Goal: Information Seeking & Learning: Learn about a topic

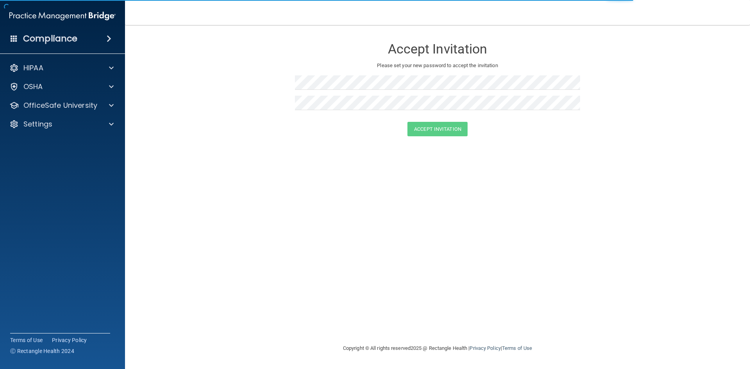
click at [60, 41] on h4 "Compliance" at bounding box center [50, 38] width 54 height 11
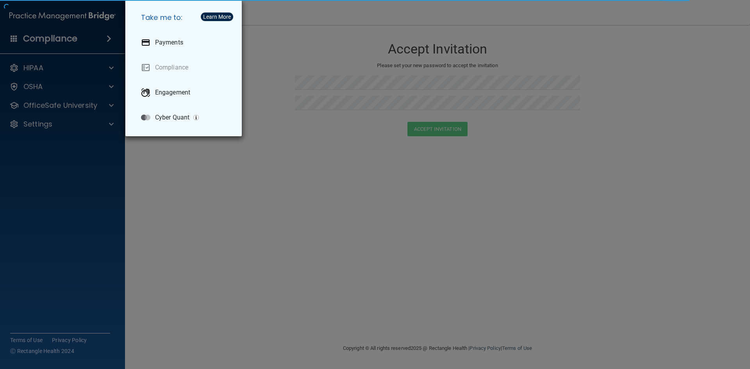
drag, startPoint x: 295, startPoint y: 104, endPoint x: 289, endPoint y: 100, distance: 7.2
click at [293, 102] on div "Take me to: Payments Compliance Engagement Cyber Quant" at bounding box center [375, 184] width 750 height 369
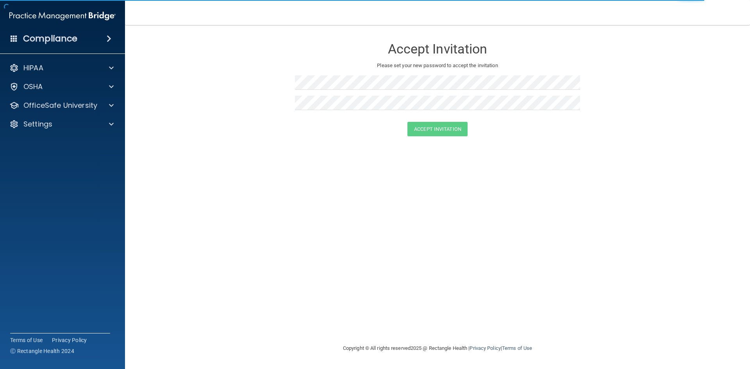
click at [51, 18] on img at bounding box center [62, 16] width 106 height 16
drag, startPoint x: 61, startPoint y: 14, endPoint x: 80, endPoint y: 21, distance: 20.3
click at [61, 15] on img at bounding box center [62, 16] width 106 height 16
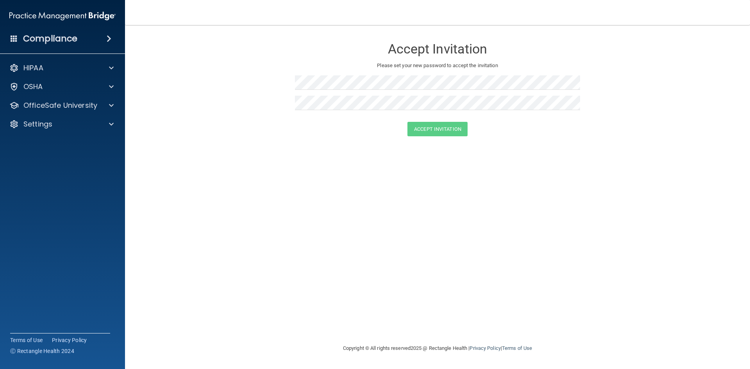
click at [237, 136] on form "Accept Invitation Please set your new password to accept the invitation Accept …" at bounding box center [438, 89] width 594 height 113
click at [45, 104] on p "OfficeSafe University" at bounding box center [60, 105] width 74 height 9
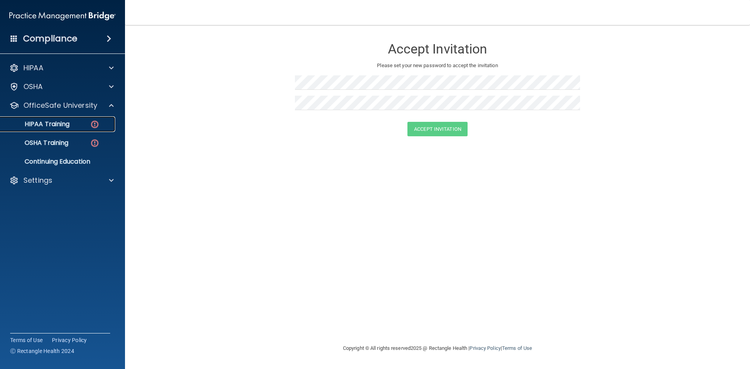
click at [75, 125] on div "HIPAA Training" at bounding box center [58, 124] width 107 height 8
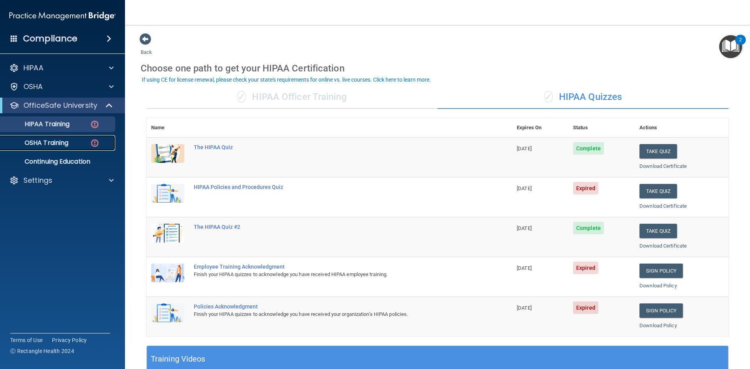
click at [73, 140] on div "OSHA Training" at bounding box center [58, 143] width 107 height 8
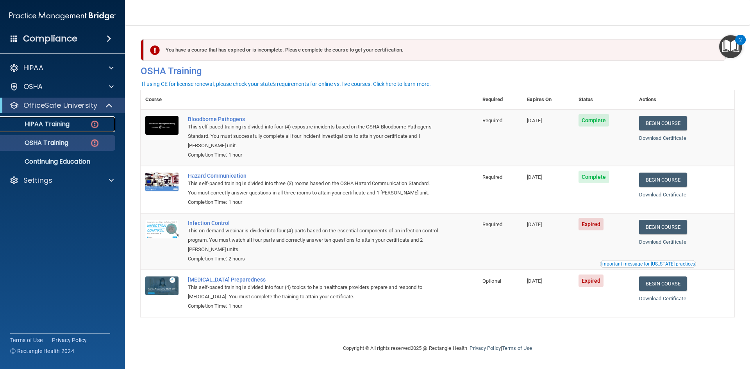
click at [65, 130] on link "HIPAA Training" at bounding box center [53, 124] width 123 height 16
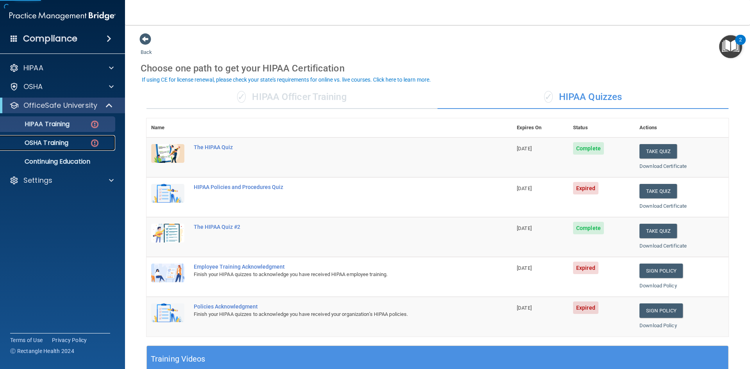
click at [64, 141] on p "OSHA Training" at bounding box center [36, 143] width 63 height 8
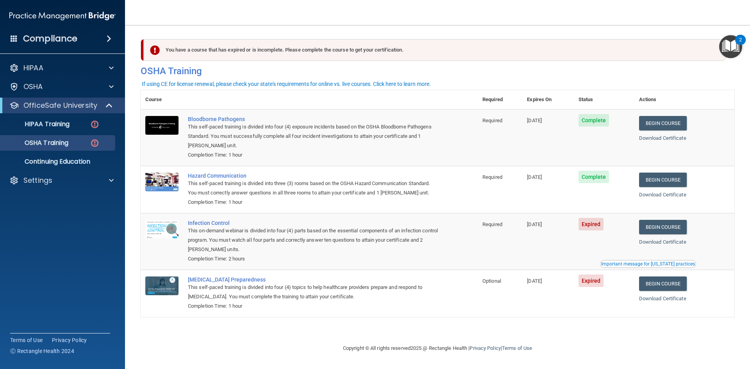
click at [13, 36] on span at bounding box center [14, 38] width 7 height 7
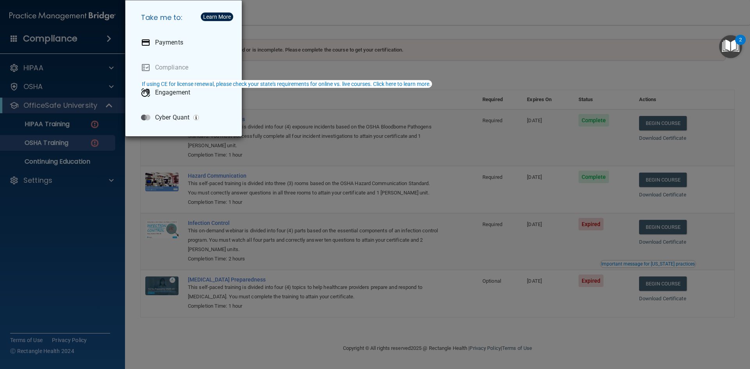
click at [403, 42] on div "Take me to: Payments Compliance Engagement Cyber Quant" at bounding box center [375, 184] width 750 height 369
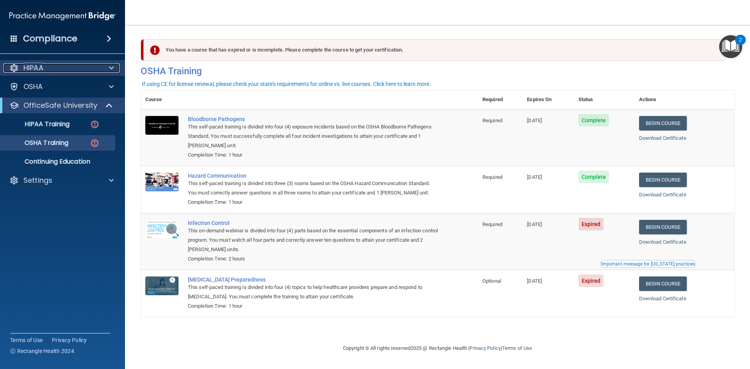
click at [27, 65] on p "HIPAA" at bounding box center [33, 67] width 20 height 9
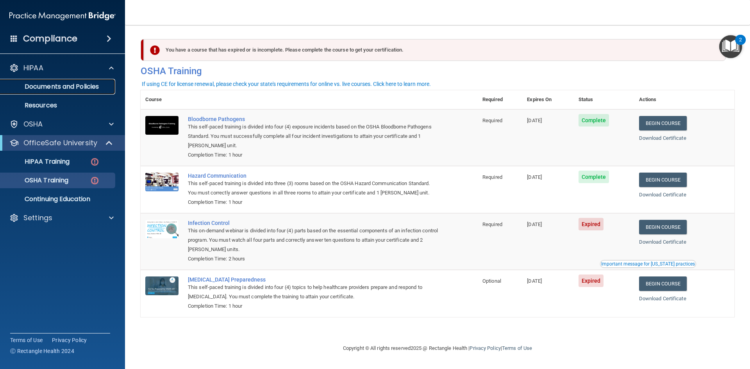
click at [47, 90] on p "Documents and Policies" at bounding box center [58, 87] width 107 height 8
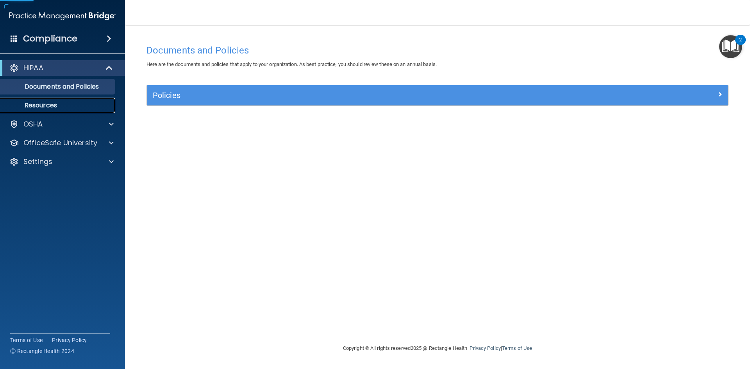
click at [45, 106] on p "Resources" at bounding box center [58, 106] width 107 height 8
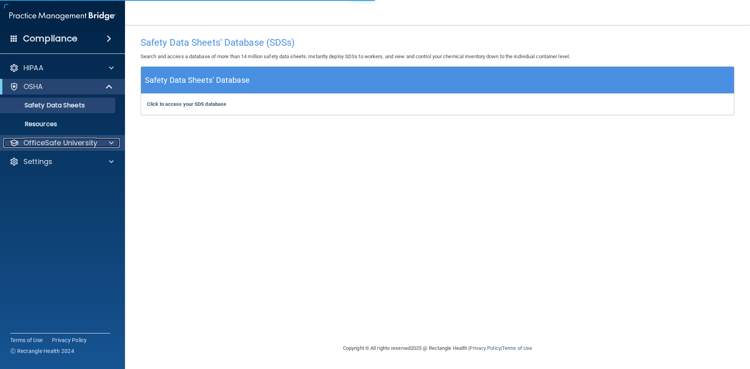
click at [58, 143] on p "OfficeSafe University" at bounding box center [60, 142] width 74 height 9
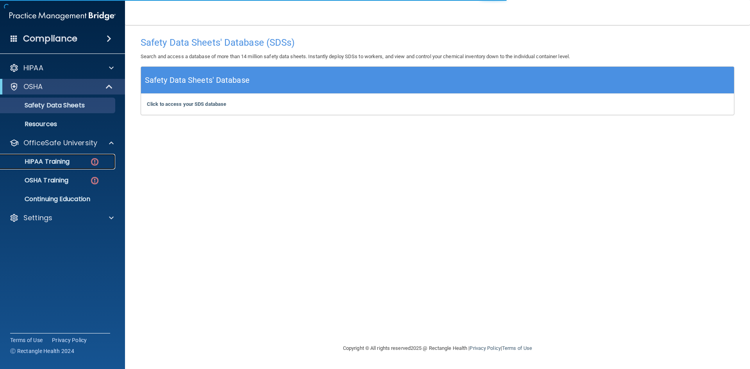
click at [91, 157] on img at bounding box center [95, 162] width 10 height 10
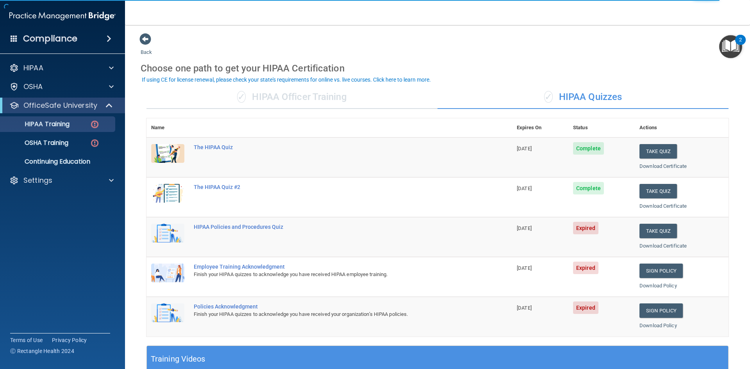
click at [582, 152] on span "Complete" at bounding box center [588, 148] width 31 height 13
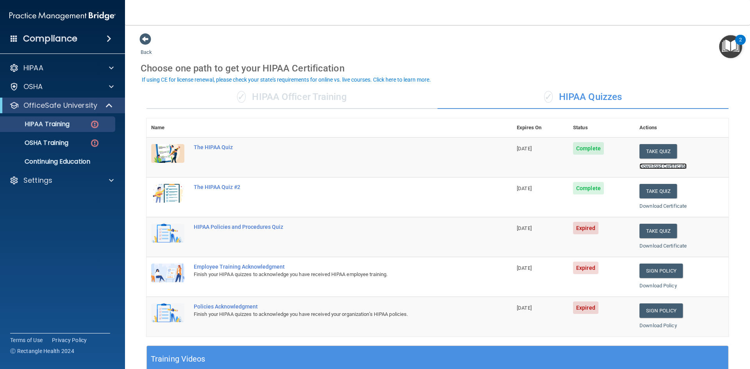
click at [652, 168] on link "Download Certificate" at bounding box center [663, 166] width 47 height 6
click at [648, 229] on button "Take Quiz" at bounding box center [659, 231] width 38 height 14
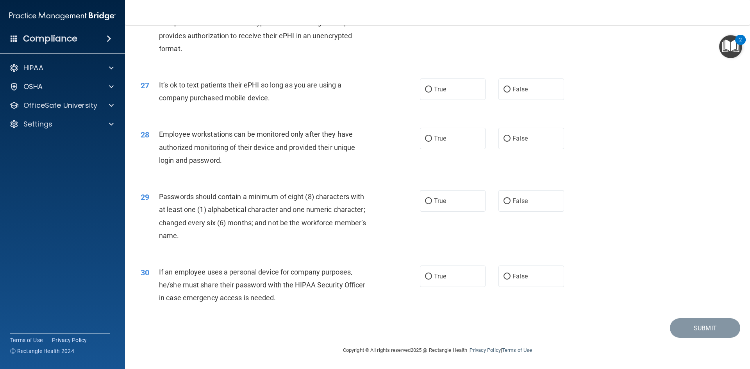
scroll to position [1592, 0]
click at [521, 274] on span "False" at bounding box center [520, 276] width 15 height 7
click at [511, 274] on input "False" at bounding box center [507, 277] width 7 height 6
radio input "true"
click at [444, 199] on label "True" at bounding box center [453, 200] width 66 height 21
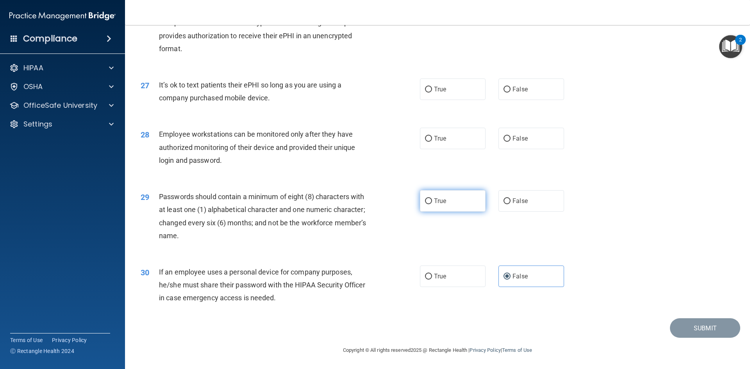
click at [432, 199] on input "True" at bounding box center [428, 202] width 7 height 6
radio input "true"
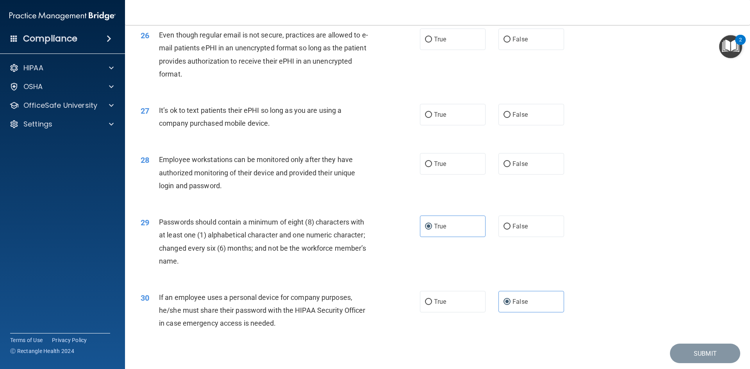
scroll to position [1553, 0]
click at [453, 175] on label "True" at bounding box center [453, 164] width 66 height 21
click at [432, 168] on input "True" at bounding box center [428, 165] width 7 height 6
radio input "true"
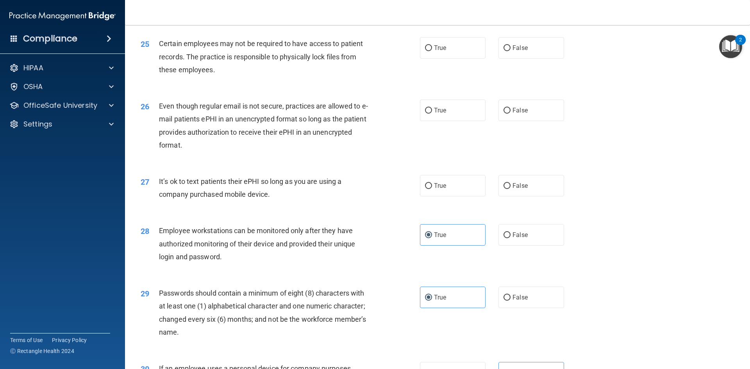
scroll to position [1475, 0]
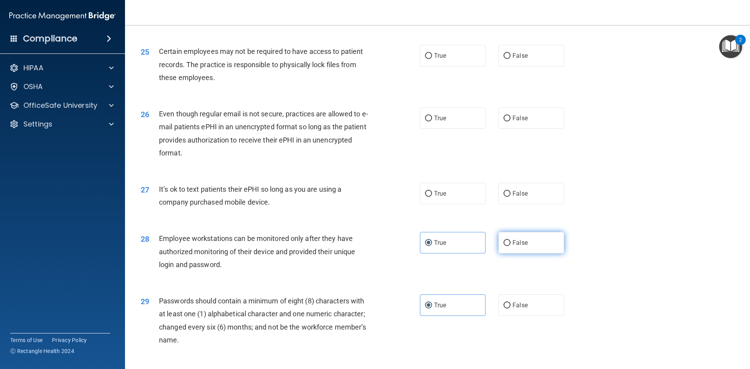
click at [513, 247] on span "False" at bounding box center [520, 242] width 15 height 7
click at [511, 246] on input "False" at bounding box center [507, 243] width 7 height 6
radio input "true"
radio input "false"
click at [515, 204] on label "False" at bounding box center [532, 193] width 66 height 21
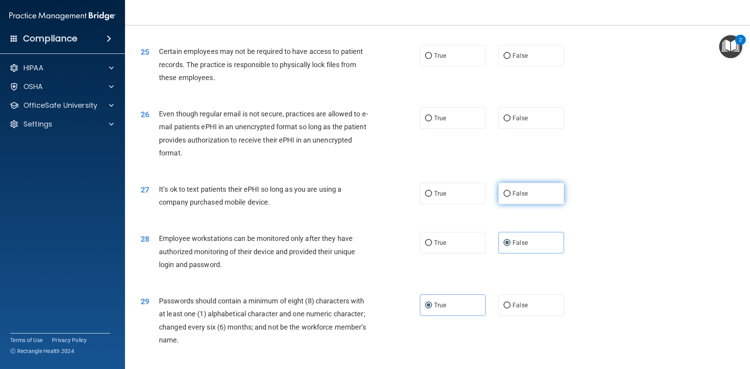
click at [511, 197] on input "False" at bounding box center [507, 194] width 7 height 6
radio input "true"
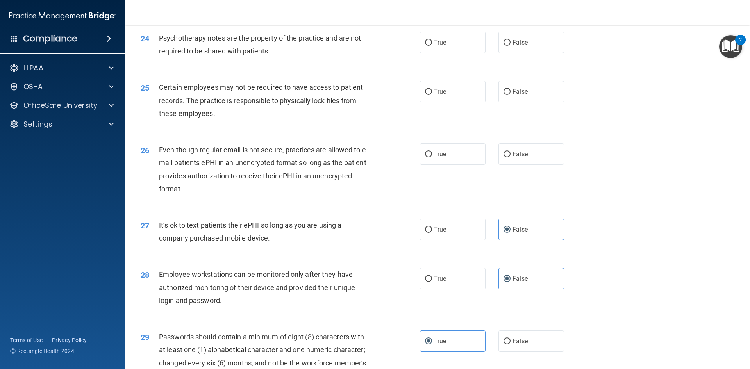
scroll to position [1436, 0]
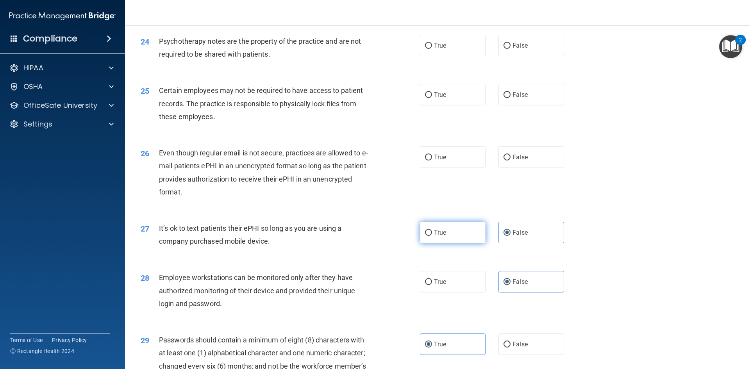
click at [453, 243] on label "True" at bounding box center [453, 232] width 66 height 21
click at [432, 236] on input "True" at bounding box center [428, 233] width 7 height 6
radio input "true"
radio input "false"
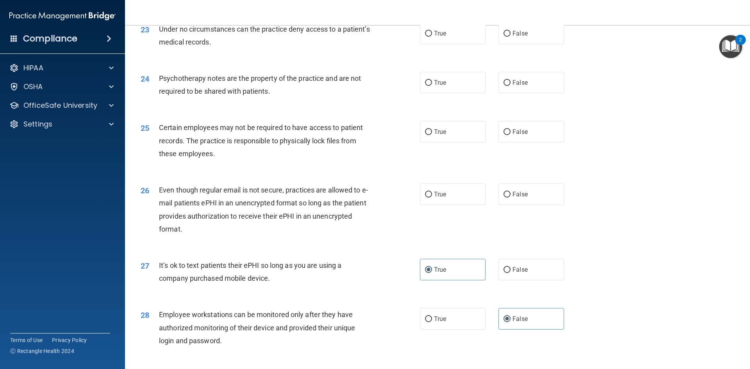
scroll to position [1397, 0]
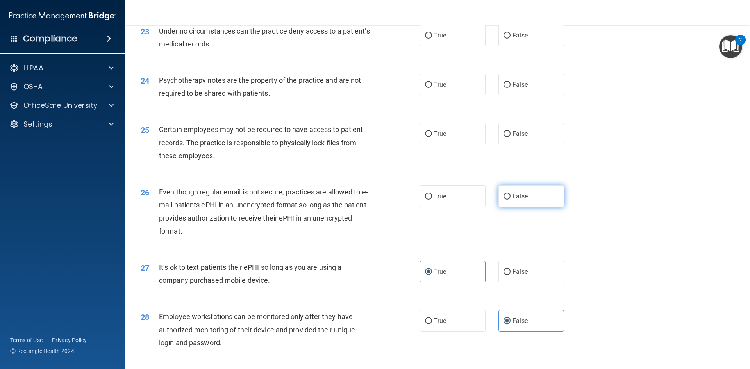
click at [508, 207] on label "False" at bounding box center [532, 196] width 66 height 21
click at [508, 200] on input "False" at bounding box center [507, 197] width 7 height 6
radio input "true"
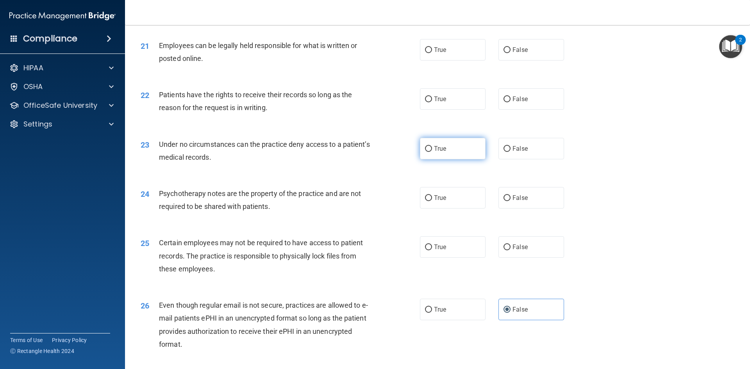
scroll to position [1280, 0]
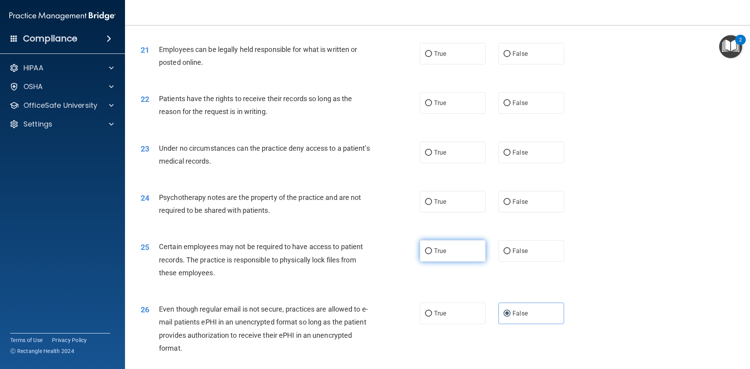
click at [445, 262] on label "True" at bounding box center [453, 250] width 66 height 21
click at [432, 254] on input "True" at bounding box center [428, 252] width 7 height 6
radio input "true"
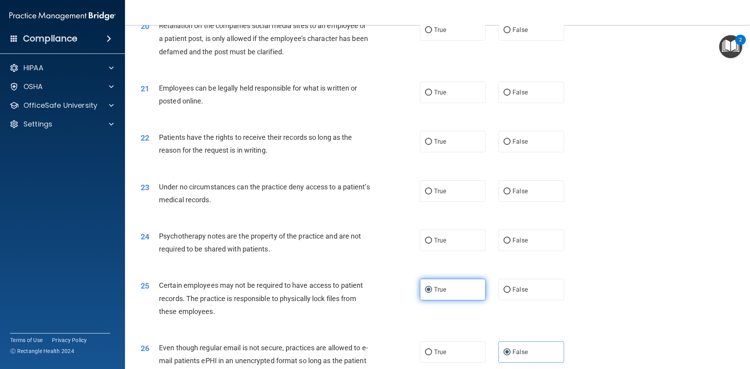
scroll to position [1241, 0]
click at [519, 245] on span "False" at bounding box center [520, 240] width 15 height 7
click at [511, 244] on input "False" at bounding box center [507, 241] width 7 height 6
radio input "true"
click at [487, 252] on div "True False" at bounding box center [498, 240] width 157 height 21
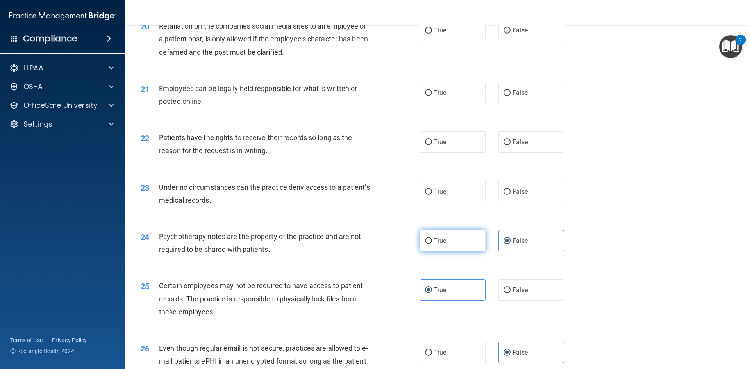
click at [434, 245] on span "True" at bounding box center [440, 240] width 12 height 7
click at [432, 244] on input "True" at bounding box center [428, 241] width 7 height 6
radio input "true"
radio input "false"
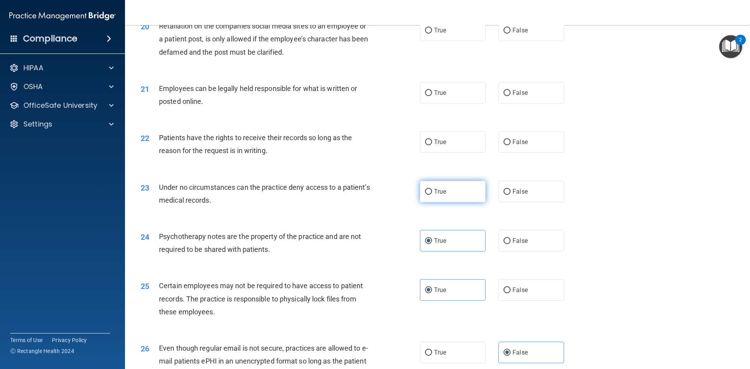
click at [435, 195] on span "True" at bounding box center [440, 191] width 12 height 7
click at [432, 195] on input "True" at bounding box center [428, 192] width 7 height 6
radio input "true"
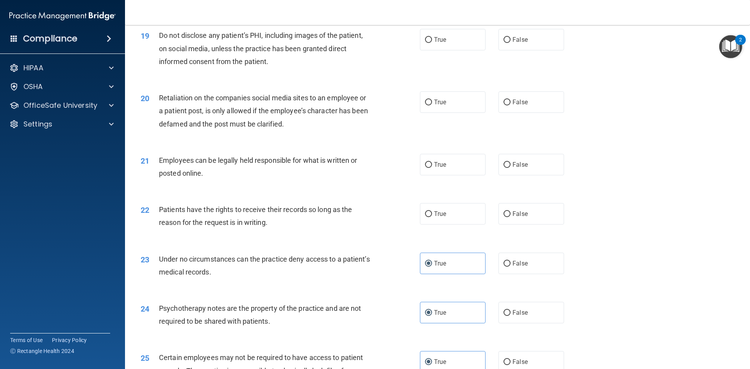
scroll to position [1163, 0]
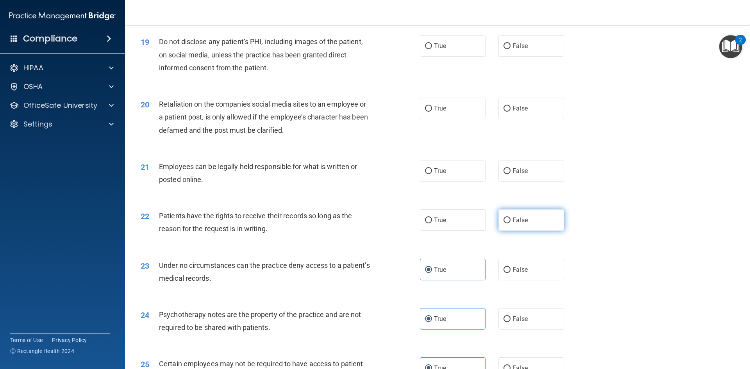
click at [513, 224] on span "False" at bounding box center [520, 219] width 15 height 7
click at [511, 224] on input "False" at bounding box center [507, 221] width 7 height 6
radio input "true"
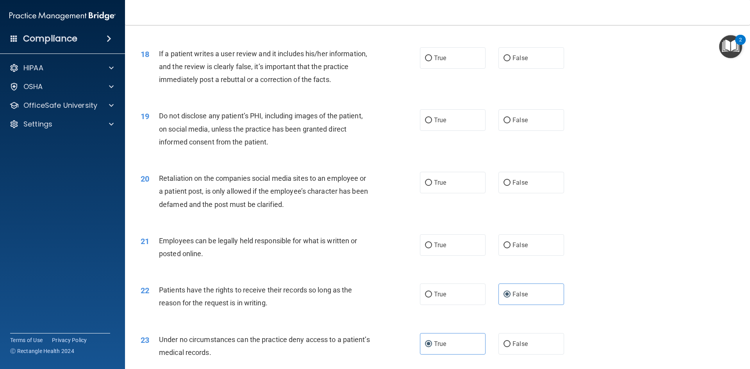
scroll to position [1084, 0]
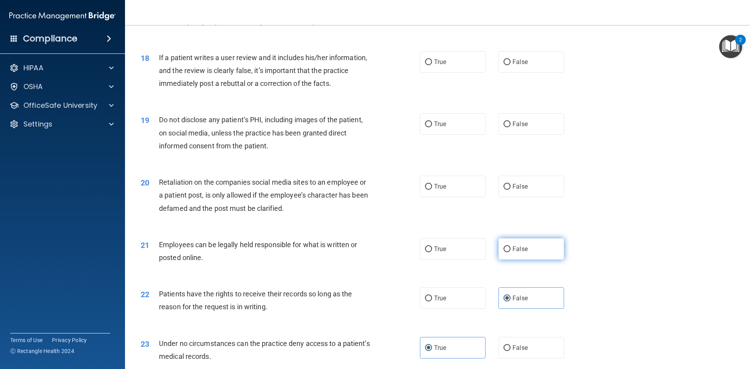
click at [515, 258] on label "False" at bounding box center [532, 248] width 66 height 21
click at [511, 252] on input "False" at bounding box center [507, 250] width 7 height 6
radio input "true"
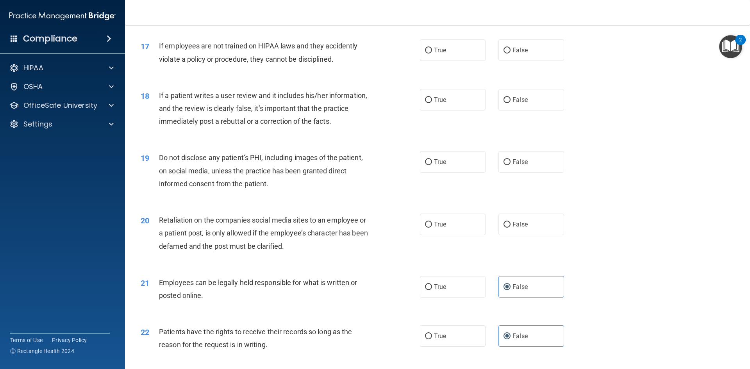
scroll to position [1045, 0]
click at [434, 292] on span "True" at bounding box center [440, 287] width 12 height 7
click at [431, 292] on input "True" at bounding box center [428, 289] width 7 height 6
radio input "true"
radio input "false"
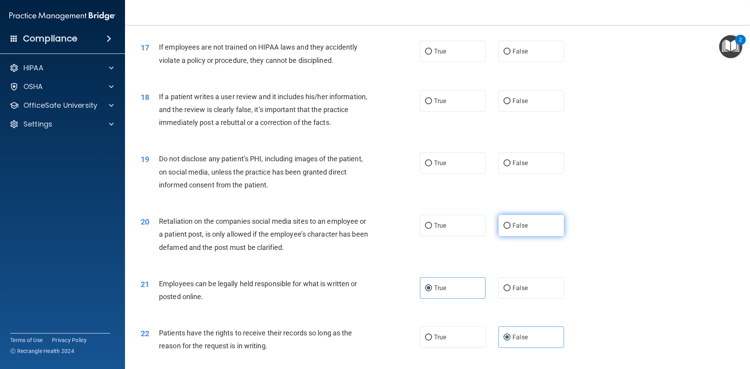
click at [507, 229] on input "False" at bounding box center [507, 226] width 7 height 6
radio input "true"
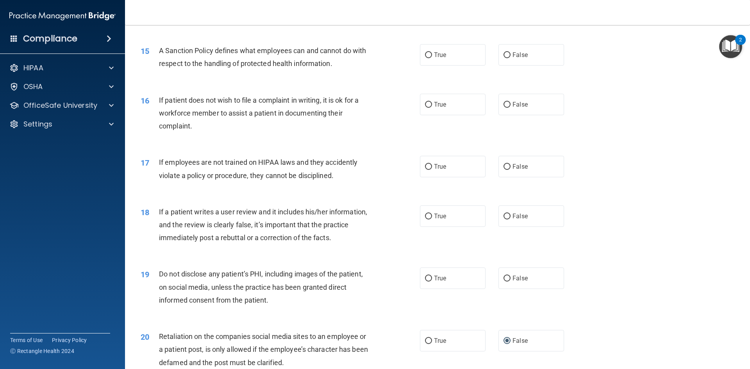
scroll to position [928, 0]
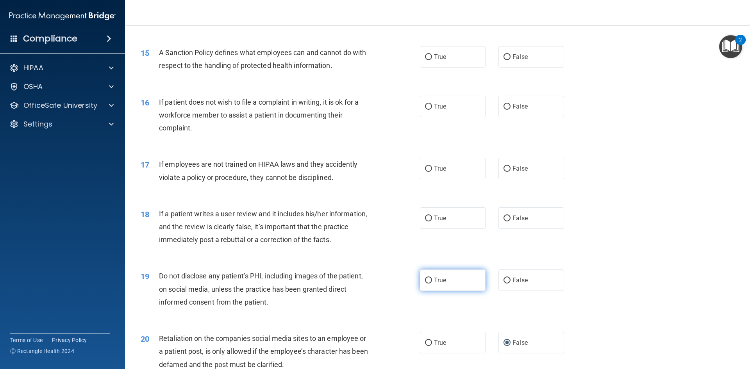
drag, startPoint x: 445, startPoint y: 295, endPoint x: 444, endPoint y: 290, distance: 4.7
click at [444, 291] on label "True" at bounding box center [453, 280] width 66 height 21
click at [432, 284] on input "True" at bounding box center [428, 281] width 7 height 6
radio input "true"
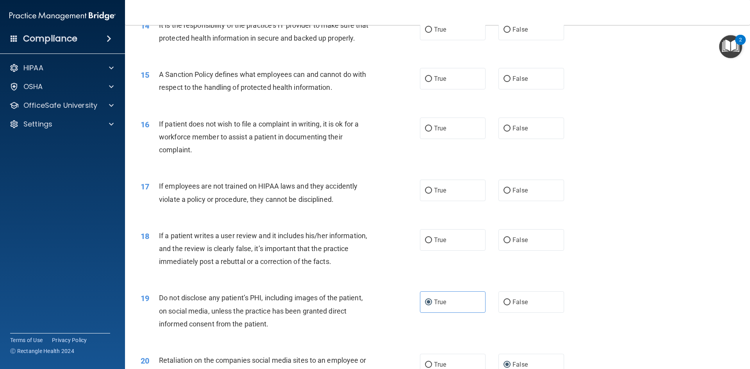
scroll to position [889, 0]
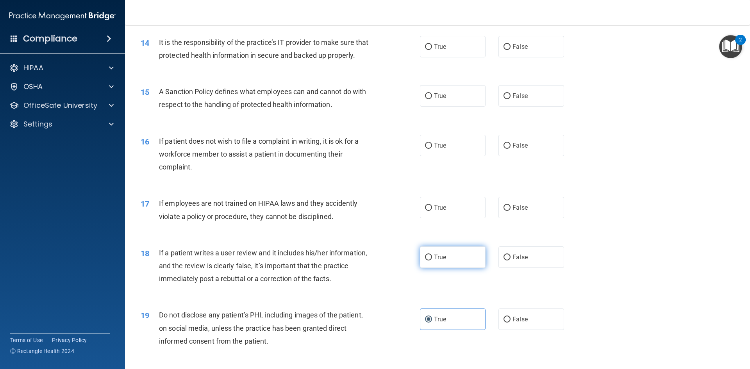
click at [444, 268] on label "True" at bounding box center [453, 257] width 66 height 21
click at [432, 261] on input "True" at bounding box center [428, 258] width 7 height 6
radio input "true"
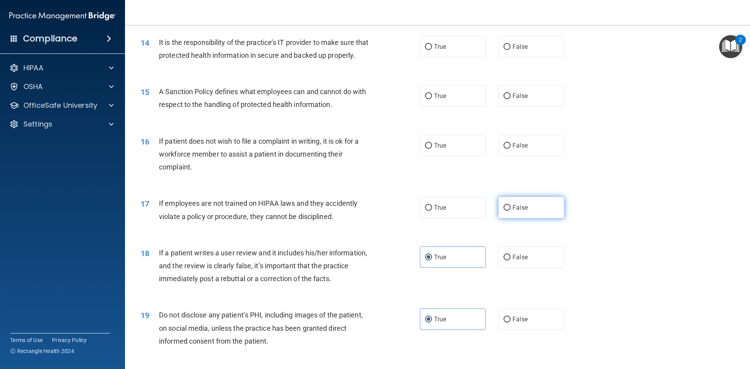
click at [534, 212] on label "False" at bounding box center [532, 207] width 66 height 21
click at [511, 211] on input "False" at bounding box center [507, 208] width 7 height 6
radio input "true"
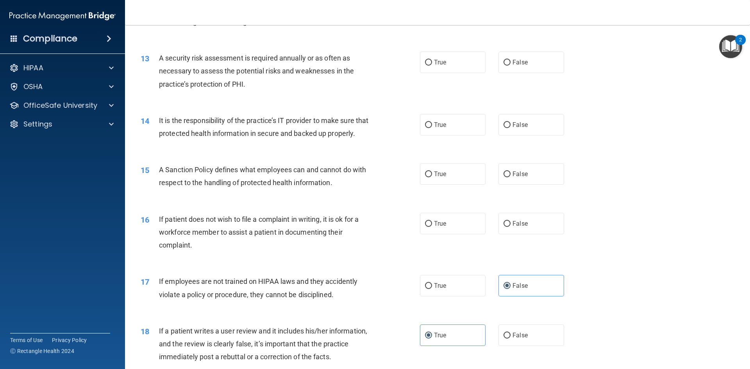
scroll to position [772, 0]
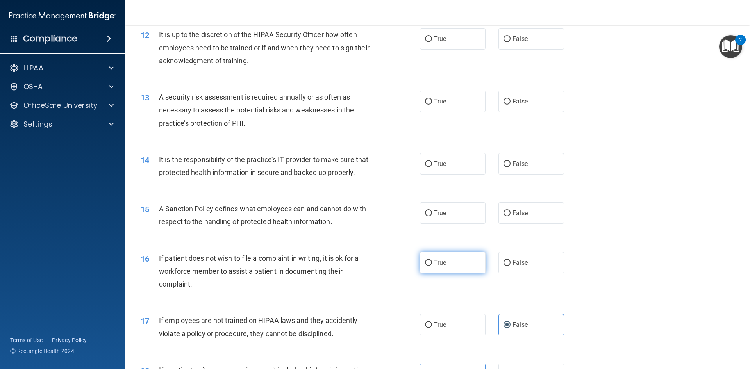
click at [450, 272] on label "True" at bounding box center [453, 262] width 66 height 21
click at [432, 266] on input "True" at bounding box center [428, 263] width 7 height 6
radio input "true"
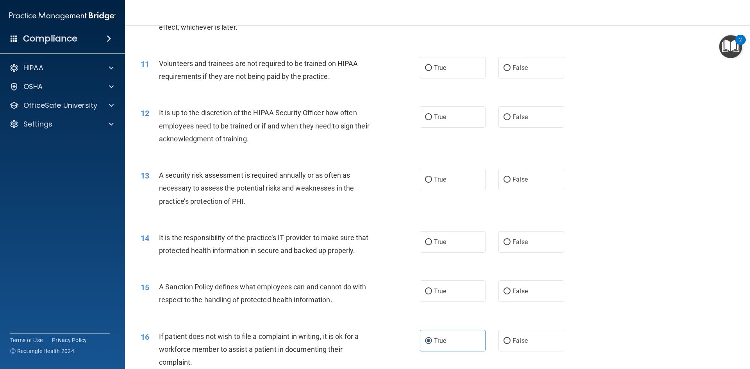
scroll to position [733, 0]
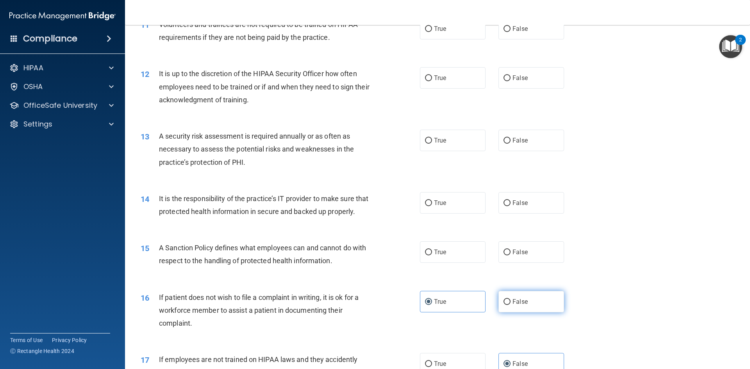
click at [504, 305] on input "False" at bounding box center [507, 302] width 7 height 6
radio input "true"
radio input "false"
click at [421, 261] on label "True" at bounding box center [453, 251] width 66 height 21
click at [425, 256] on input "True" at bounding box center [428, 253] width 7 height 6
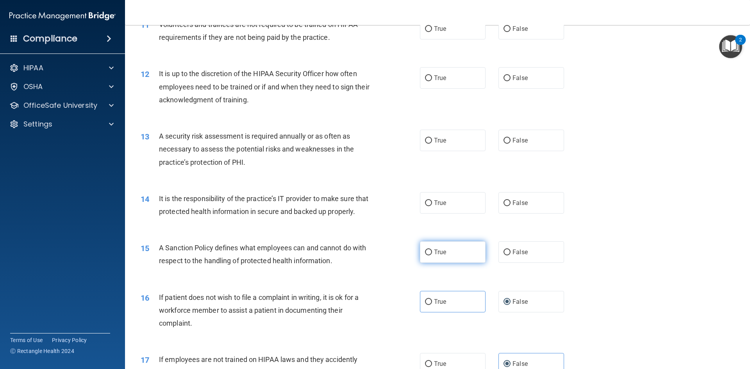
radio input "true"
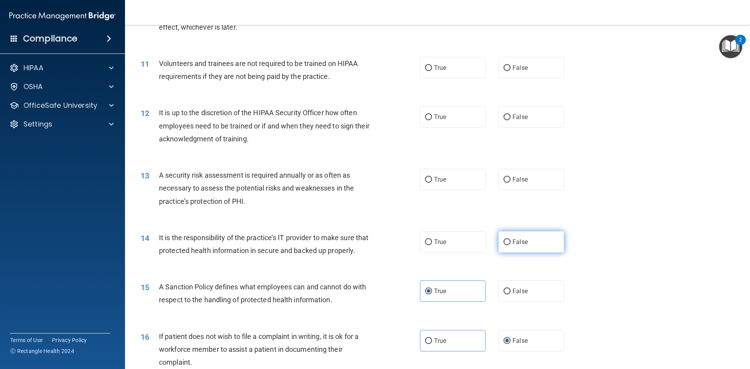
click at [504, 245] on input "False" at bounding box center [507, 243] width 7 height 6
radio input "true"
drag, startPoint x: 460, startPoint y: 173, endPoint x: 449, endPoint y: 179, distance: 12.8
click at [459, 173] on label "True" at bounding box center [453, 179] width 66 height 21
click at [432, 177] on input "True" at bounding box center [428, 180] width 7 height 6
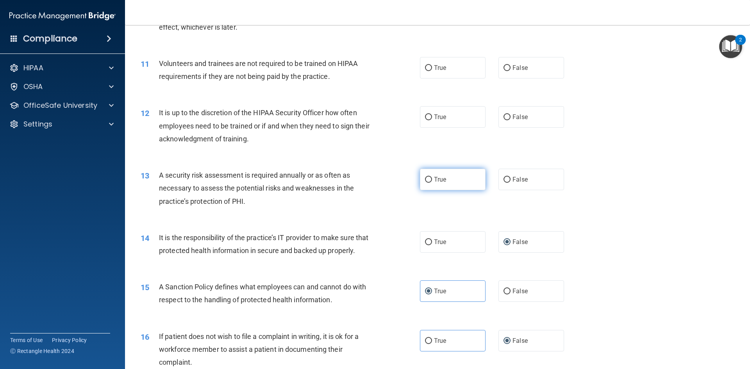
radio input "true"
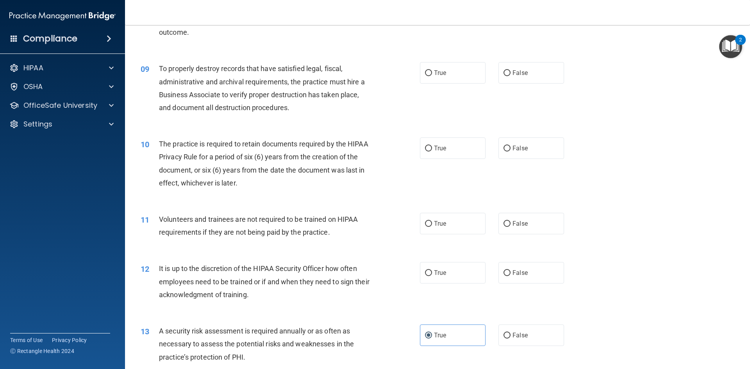
scroll to position [537, 0]
click at [472, 278] on label "True" at bounding box center [453, 273] width 66 height 21
click at [432, 277] on input "True" at bounding box center [428, 274] width 7 height 6
radio input "true"
click at [528, 274] on label "False" at bounding box center [532, 273] width 66 height 21
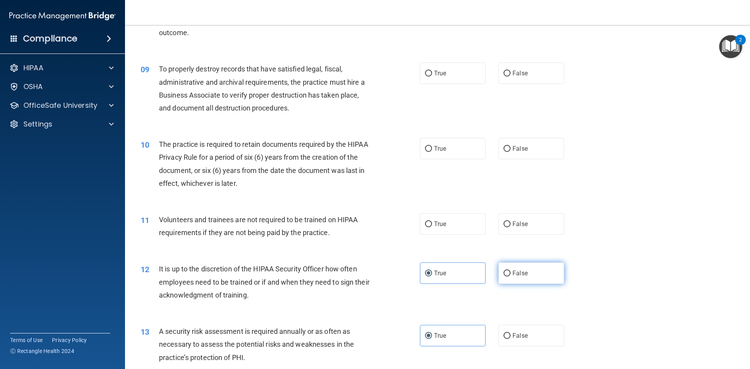
click at [511, 274] on input "False" at bounding box center [507, 274] width 7 height 6
radio input "true"
radio input "false"
click at [513, 223] on label "False" at bounding box center [532, 223] width 66 height 21
click at [511, 223] on input "False" at bounding box center [507, 225] width 7 height 6
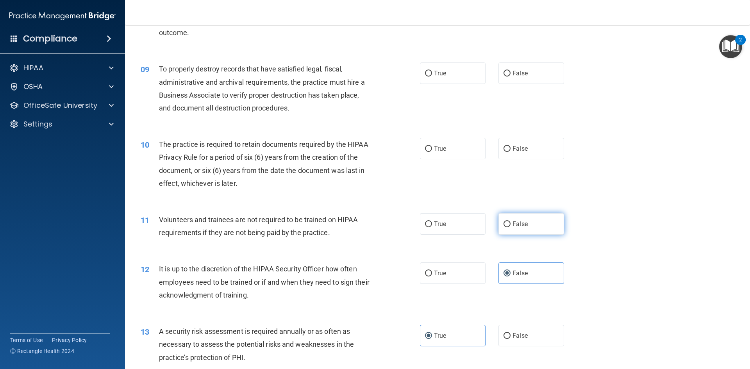
radio input "true"
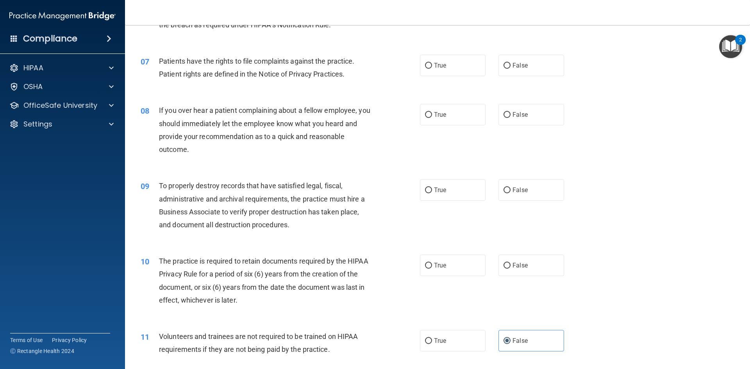
scroll to position [420, 0]
click at [429, 267] on input "True" at bounding box center [428, 266] width 7 height 6
radio input "true"
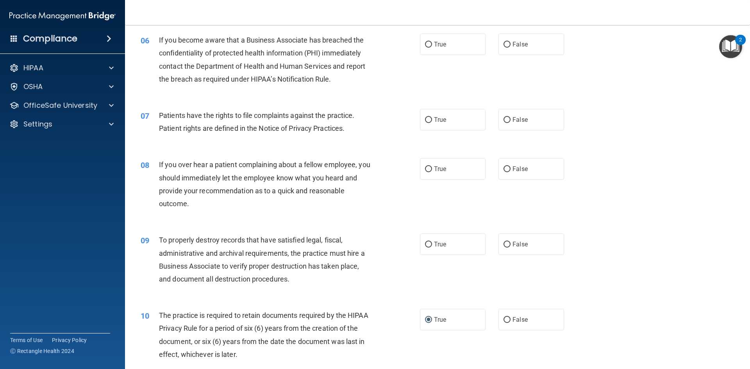
scroll to position [342, 0]
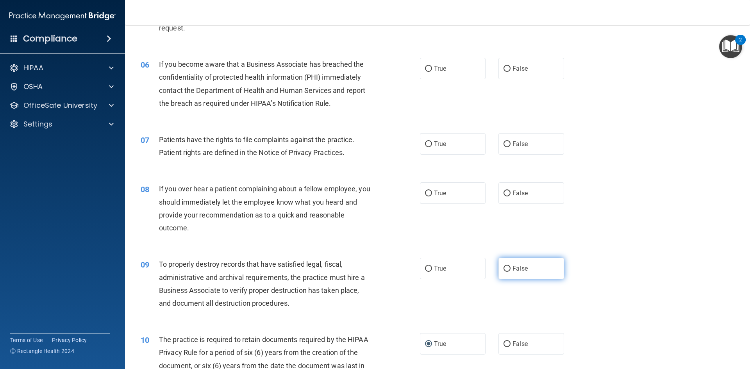
click at [551, 267] on label "False" at bounding box center [532, 268] width 66 height 21
click at [511, 267] on input "False" at bounding box center [507, 269] width 7 height 6
radio input "true"
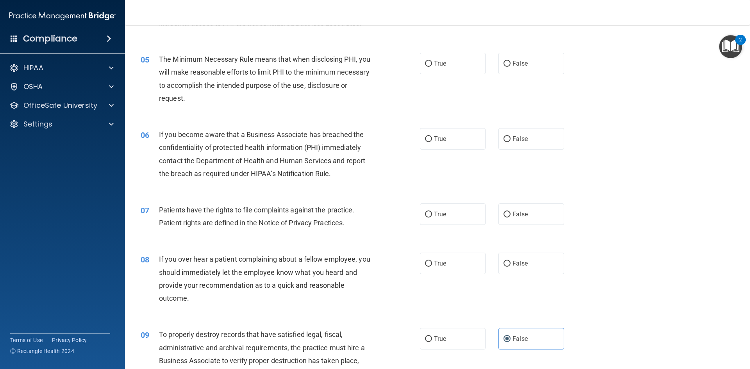
scroll to position [264, 0]
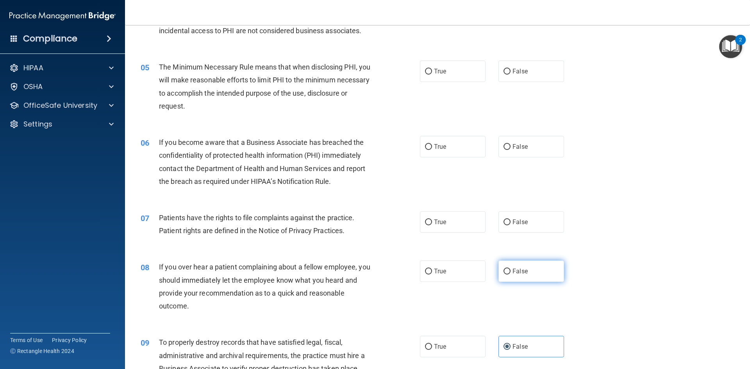
click at [509, 279] on label "False" at bounding box center [532, 271] width 66 height 21
click at [509, 275] on input "False" at bounding box center [507, 272] width 7 height 6
radio input "true"
click at [444, 227] on label "True" at bounding box center [453, 221] width 66 height 21
click at [432, 225] on input "True" at bounding box center [428, 223] width 7 height 6
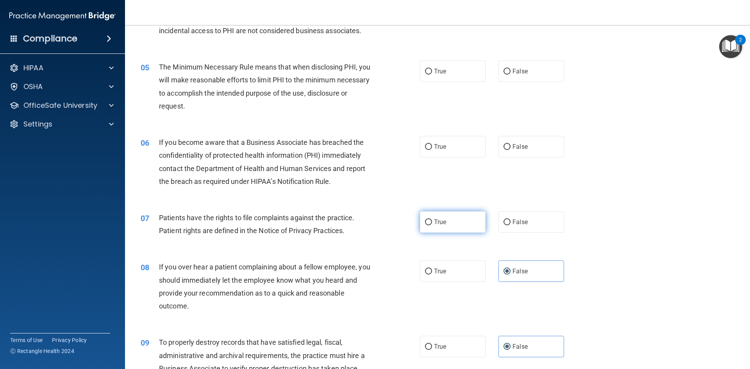
radio input "true"
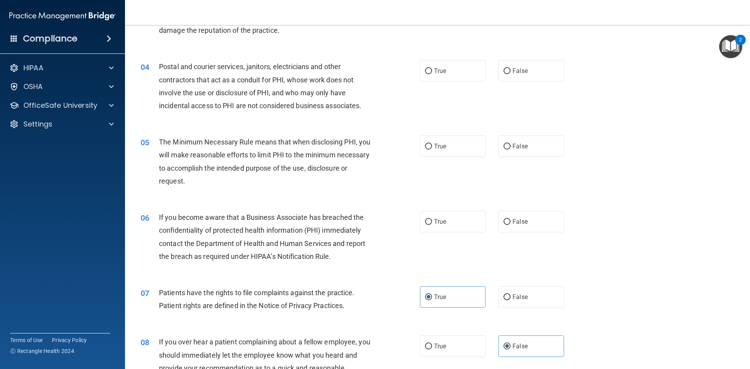
scroll to position [186, 0]
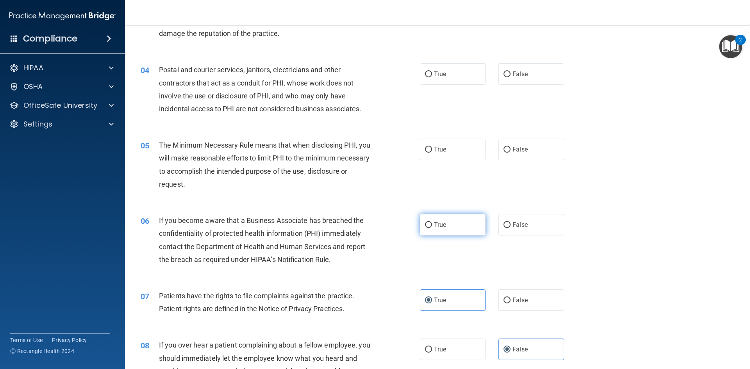
click at [451, 221] on label "True" at bounding box center [453, 224] width 66 height 21
click at [432, 222] on input "True" at bounding box center [428, 225] width 7 height 6
radio input "true"
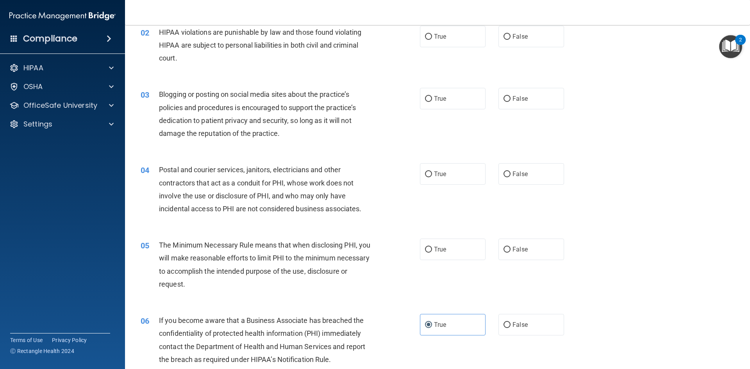
scroll to position [68, 0]
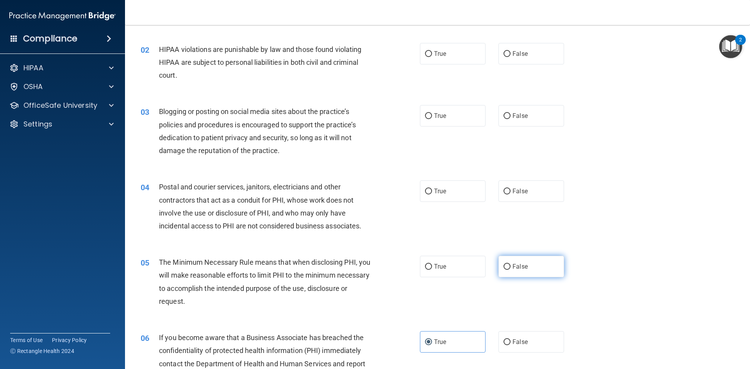
click at [504, 265] on input "False" at bounding box center [507, 267] width 7 height 6
radio input "true"
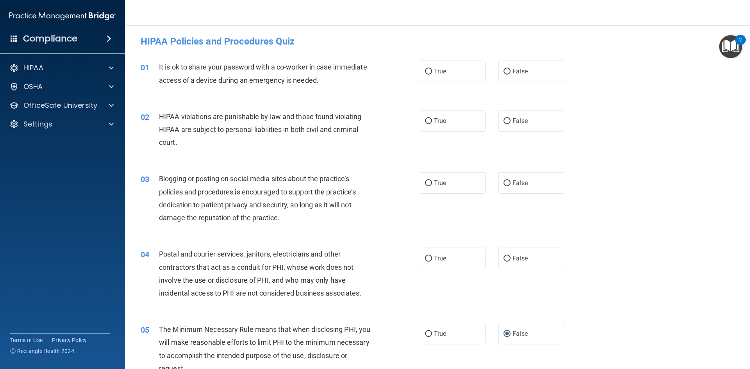
scroll to position [0, 0]
click at [526, 259] on label "False" at bounding box center [532, 259] width 66 height 21
click at [511, 259] on input "False" at bounding box center [507, 260] width 7 height 6
radio input "true"
click at [451, 182] on label "True" at bounding box center [453, 184] width 66 height 21
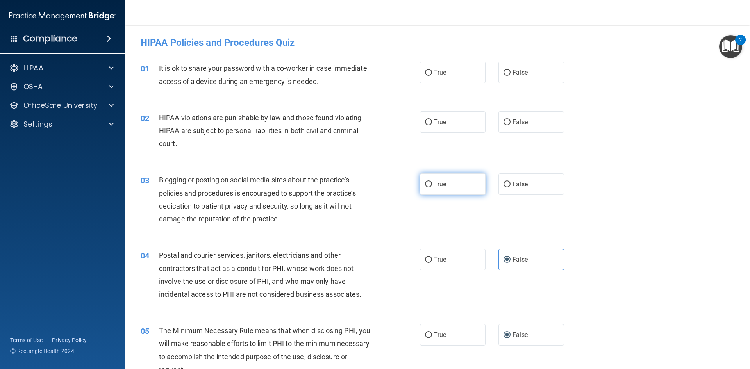
click at [432, 182] on input "True" at bounding box center [428, 185] width 7 height 6
radio input "true"
drag, startPoint x: 473, startPoint y: 131, endPoint x: 465, endPoint y: 132, distance: 8.1
click at [473, 131] on label "True" at bounding box center [453, 121] width 66 height 21
click at [432, 125] on input "True" at bounding box center [428, 123] width 7 height 6
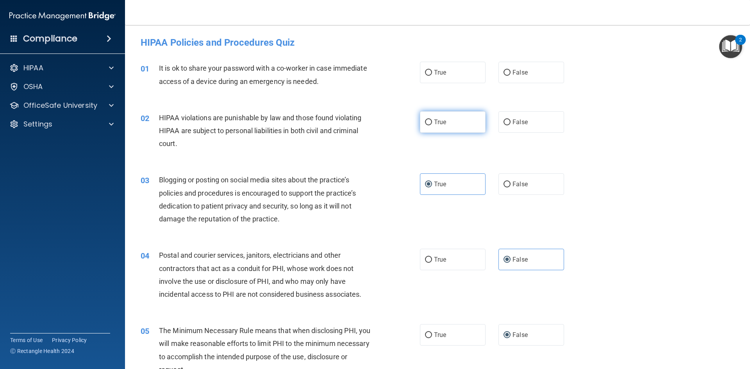
radio input "true"
drag, startPoint x: 518, startPoint y: 71, endPoint x: 538, endPoint y: 47, distance: 31.3
click at [524, 63] on label "False" at bounding box center [532, 72] width 66 height 21
click at [509, 70] on label "False" at bounding box center [532, 72] width 66 height 21
click at [509, 70] on input "False" at bounding box center [507, 73] width 7 height 6
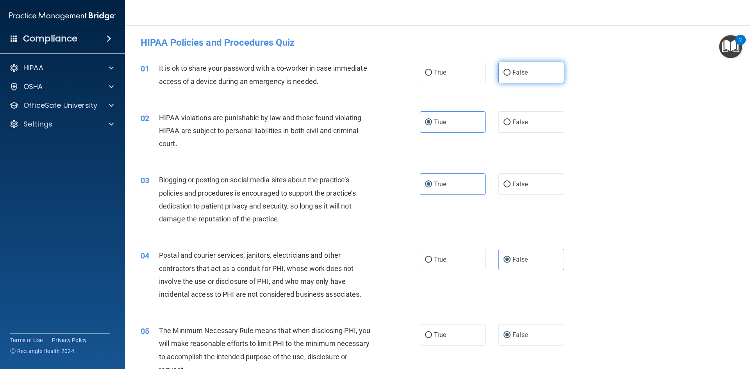
radio input "true"
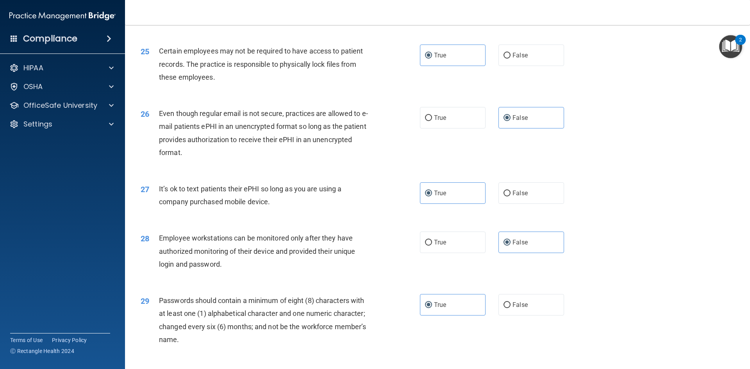
scroll to position [1592, 0]
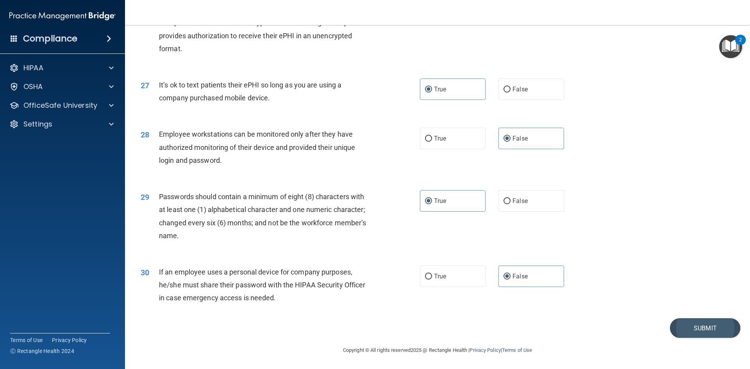
click at [717, 339] on footer "Copyright © All rights reserved 2025 @ Rectangle Health | Privacy Policy | Term…" at bounding box center [438, 349] width 594 height 23
click at [703, 326] on button "Submit" at bounding box center [705, 328] width 70 height 20
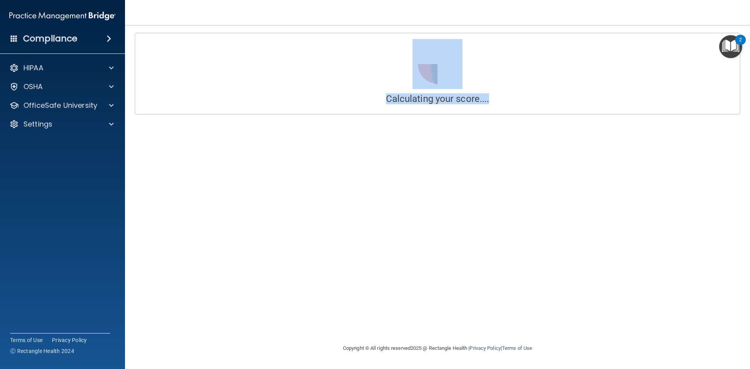
drag, startPoint x: 606, startPoint y: 91, endPoint x: 356, endPoint y: 91, distance: 249.7
click at [365, 87] on div "Calculating your score...." at bounding box center [437, 71] width 593 height 65
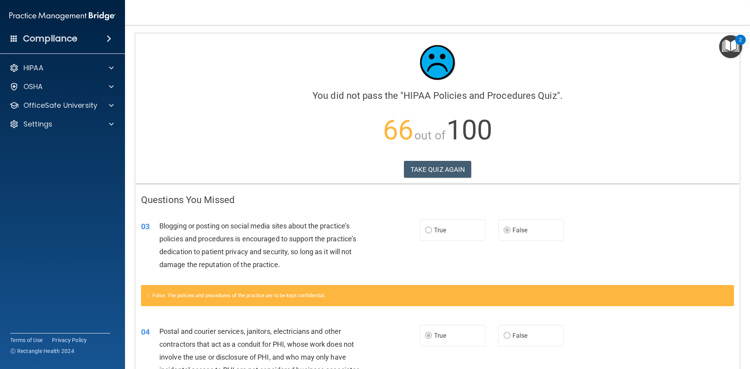
click at [335, 137] on p "66 out of 100" at bounding box center [437, 130] width 593 height 50
click at [437, 166] on button "TAKE QUIZ AGAIN" at bounding box center [438, 169] width 68 height 17
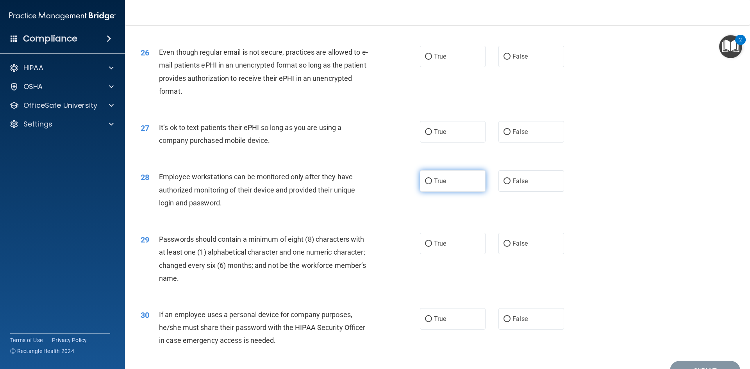
scroll to position [1514, 0]
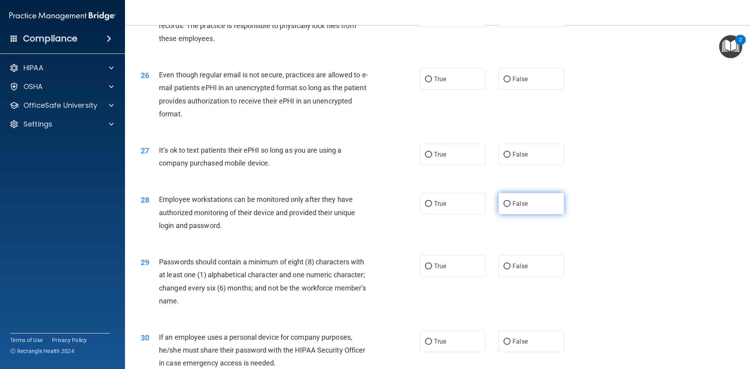
click at [524, 208] on span "False" at bounding box center [520, 203] width 15 height 7
click at [511, 207] on input "False" at bounding box center [507, 204] width 7 height 6
radio input "true"
click at [523, 208] on span "False" at bounding box center [520, 203] width 15 height 7
click at [511, 207] on input "False" at bounding box center [507, 204] width 7 height 6
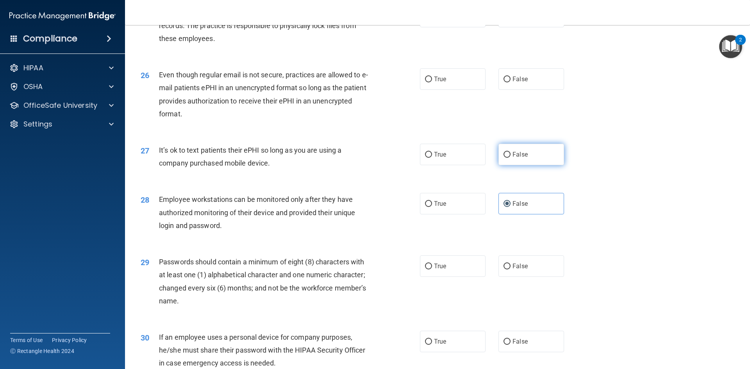
click at [524, 158] on span "False" at bounding box center [520, 154] width 15 height 7
click at [511, 158] on input "False" at bounding box center [507, 155] width 7 height 6
radio input "true"
click at [528, 215] on label "False" at bounding box center [532, 203] width 66 height 21
click at [511, 207] on input "False" at bounding box center [507, 204] width 7 height 6
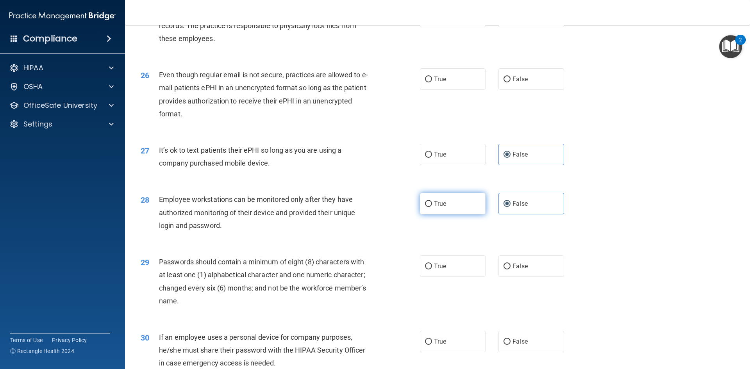
click at [445, 215] on label "True" at bounding box center [453, 203] width 66 height 21
click at [432, 207] on input "True" at bounding box center [428, 204] width 7 height 6
radio input "true"
click at [513, 208] on span "False" at bounding box center [520, 203] width 15 height 7
click at [511, 207] on input "False" at bounding box center [507, 204] width 7 height 6
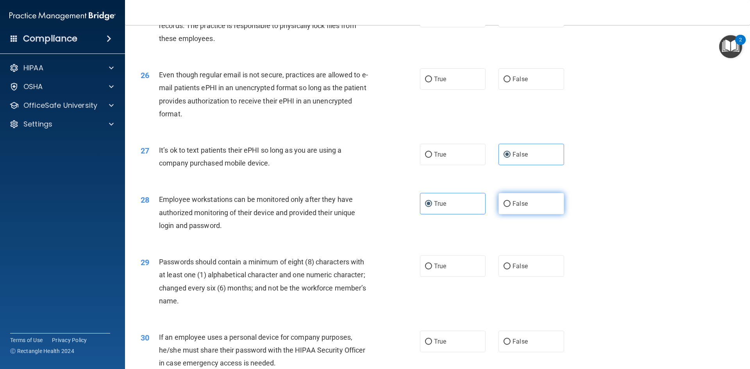
radio input "true"
radio input "false"
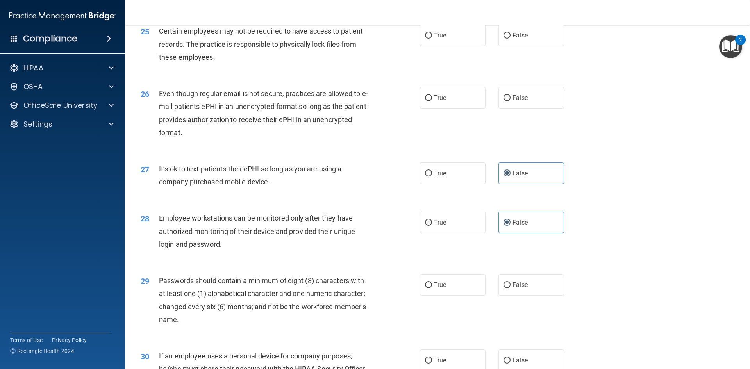
scroll to position [1475, 0]
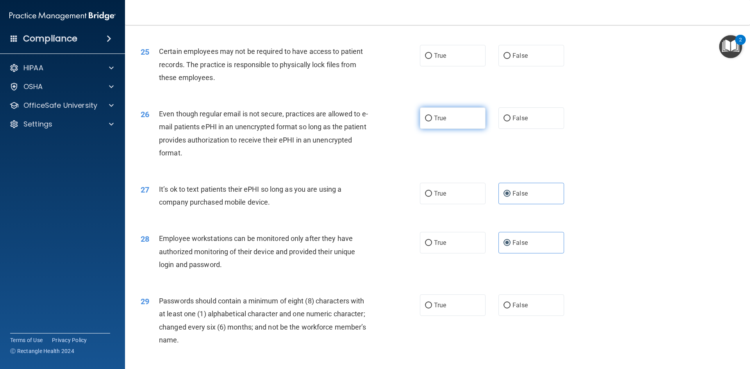
click at [438, 129] on label "True" at bounding box center [453, 117] width 66 height 21
click at [432, 122] on input "True" at bounding box center [428, 119] width 7 height 6
radio input "true"
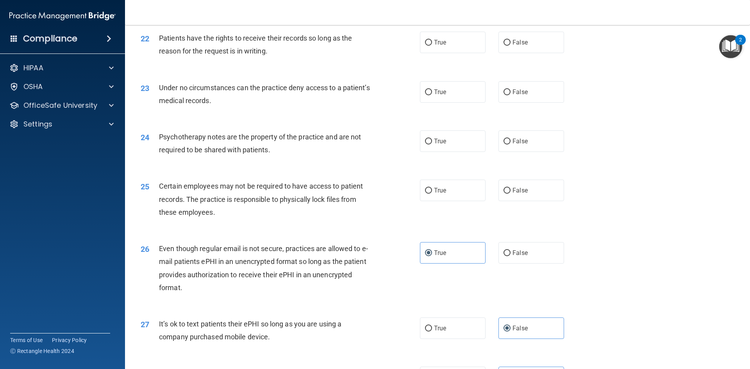
scroll to position [1319, 0]
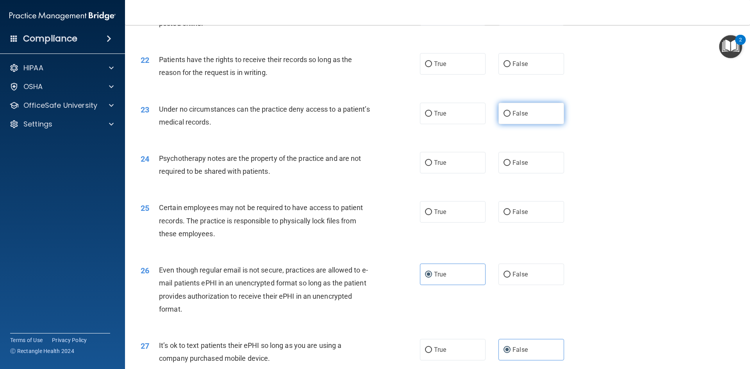
click at [529, 124] on label "False" at bounding box center [532, 113] width 66 height 21
click at [511, 117] on input "False" at bounding box center [507, 114] width 7 height 6
radio input "true"
click at [463, 75] on label "True" at bounding box center [453, 63] width 66 height 21
click at [432, 67] on input "True" at bounding box center [428, 64] width 7 height 6
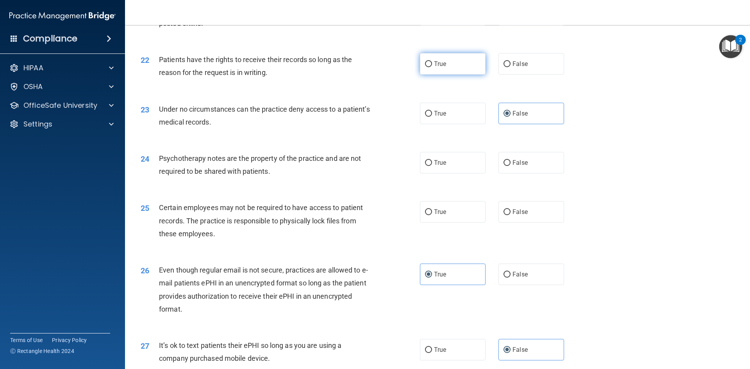
radio input "true"
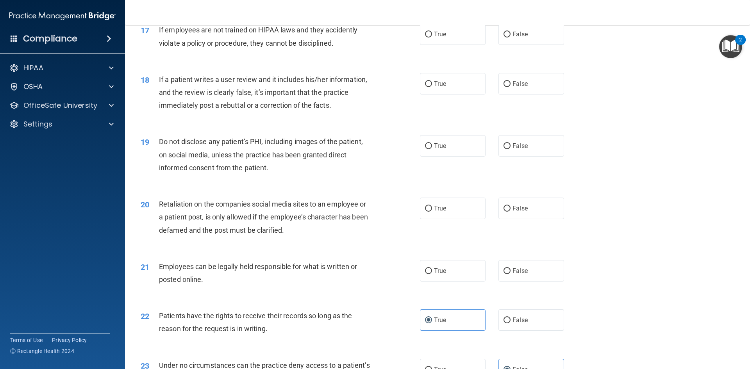
scroll to position [1045, 0]
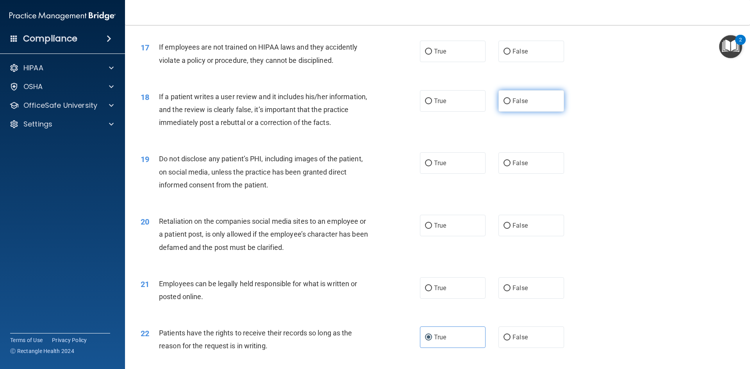
click at [519, 112] on label "False" at bounding box center [532, 100] width 66 height 21
click at [511, 104] on input "False" at bounding box center [507, 101] width 7 height 6
radio input "true"
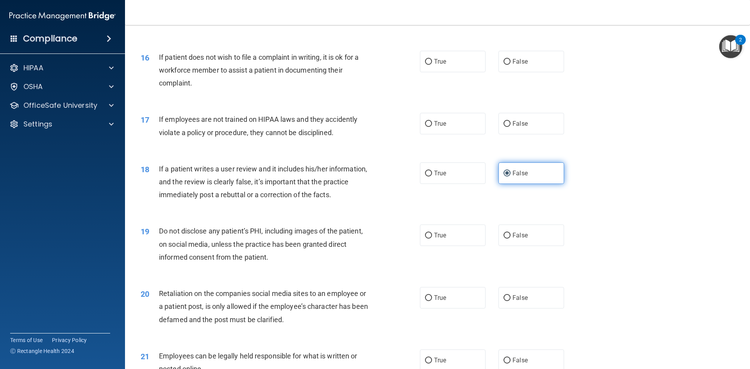
scroll to position [967, 0]
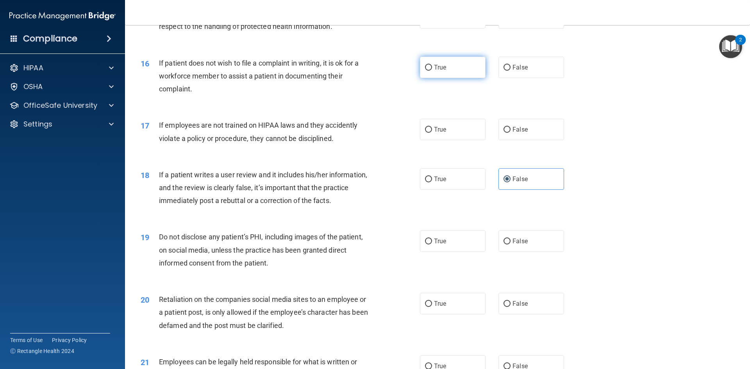
click at [443, 71] on span "True" at bounding box center [440, 67] width 12 height 7
click at [432, 71] on input "True" at bounding box center [428, 68] width 7 height 6
radio input "true"
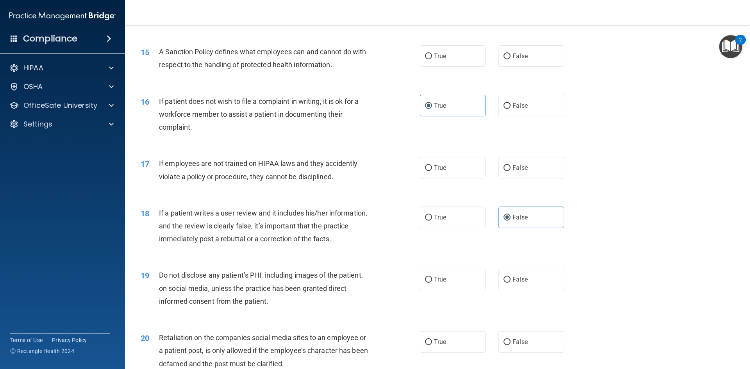
scroll to position [928, 0]
click at [499, 68] on label "False" at bounding box center [532, 56] width 66 height 21
click at [504, 60] on input "False" at bounding box center [507, 57] width 7 height 6
radio input "true"
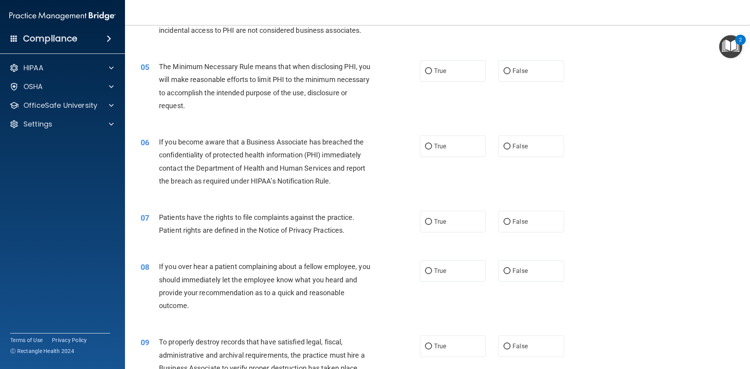
scroll to position [264, 0]
click at [513, 149] on span "False" at bounding box center [520, 146] width 15 height 7
click at [511, 149] on input "False" at bounding box center [507, 147] width 7 height 6
radio input "true"
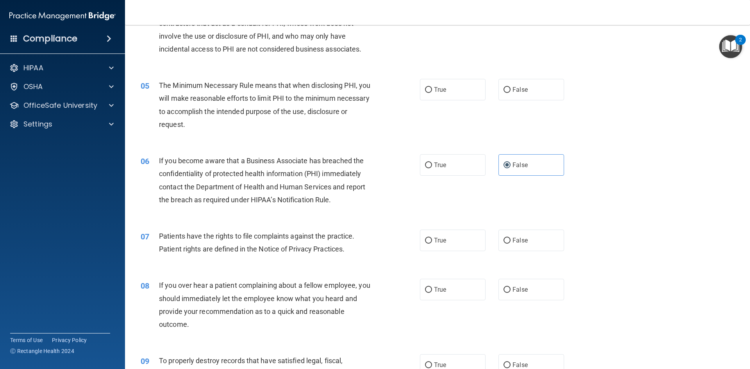
scroll to position [225, 0]
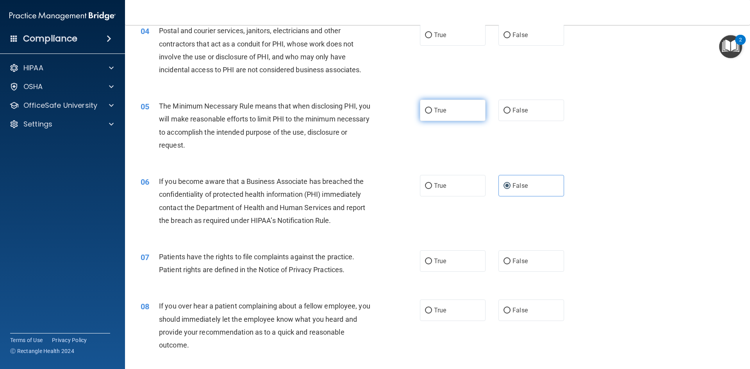
click at [468, 117] on label "True" at bounding box center [453, 110] width 66 height 21
click at [432, 114] on input "True" at bounding box center [428, 111] width 7 height 6
radio input "true"
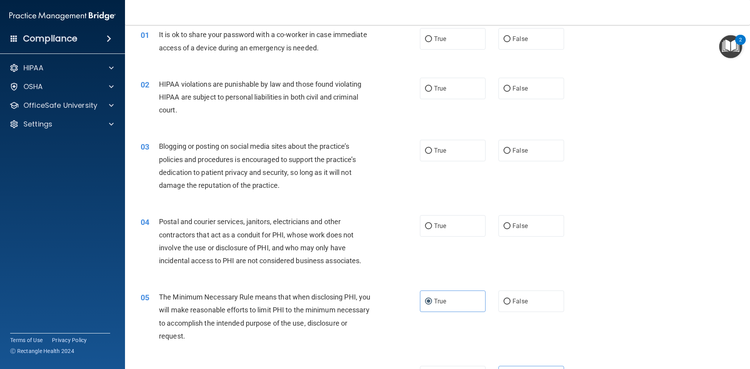
scroll to position [29, 0]
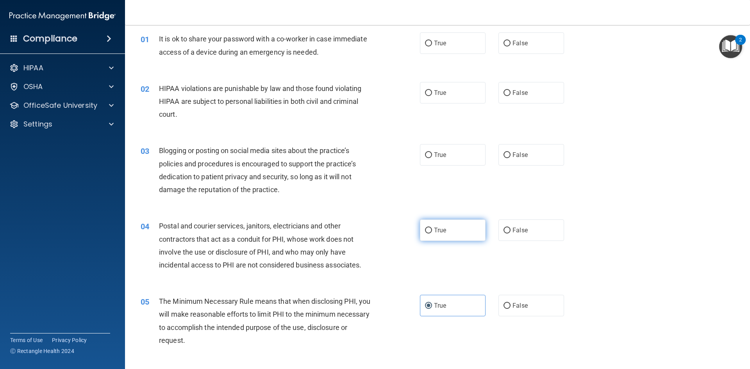
click at [445, 232] on label "True" at bounding box center [453, 230] width 66 height 21
click at [432, 232] on input "True" at bounding box center [428, 231] width 7 height 6
radio input "true"
drag, startPoint x: 530, startPoint y: 171, endPoint x: 529, endPoint y: 162, distance: 8.7
click at [529, 164] on div "03 Blogging or posting on social media sites about the practice’s policies and …" at bounding box center [438, 171] width 606 height 75
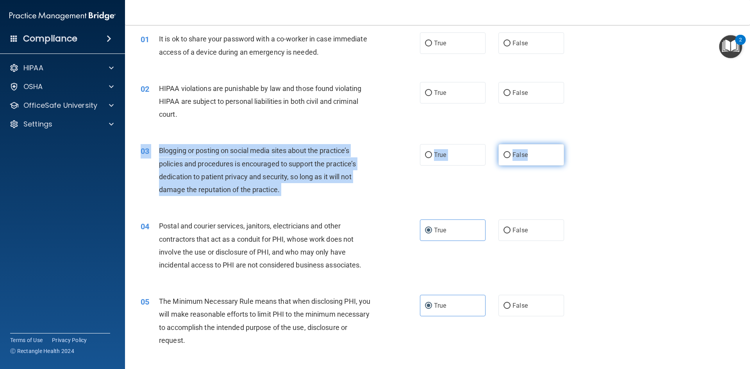
click at [528, 161] on label "False" at bounding box center [532, 154] width 66 height 21
click at [511, 158] on input "False" at bounding box center [507, 155] width 7 height 6
radio input "true"
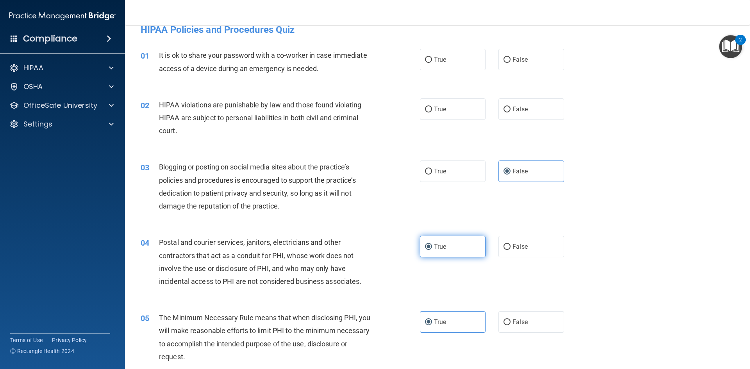
scroll to position [0, 0]
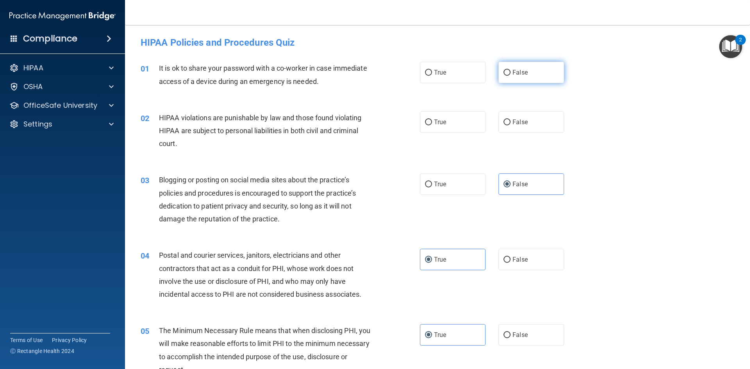
click at [511, 63] on label "False" at bounding box center [532, 72] width 66 height 21
click at [511, 70] on input "False" at bounding box center [507, 73] width 7 height 6
radio input "true"
click at [449, 131] on label "True" at bounding box center [453, 121] width 66 height 21
click at [432, 125] on input "True" at bounding box center [428, 123] width 7 height 6
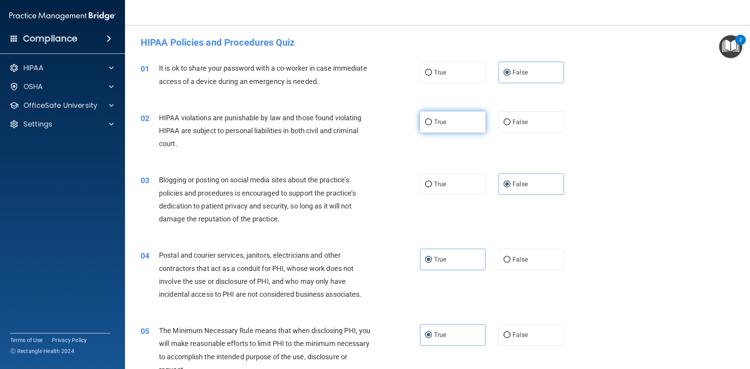
radio input "true"
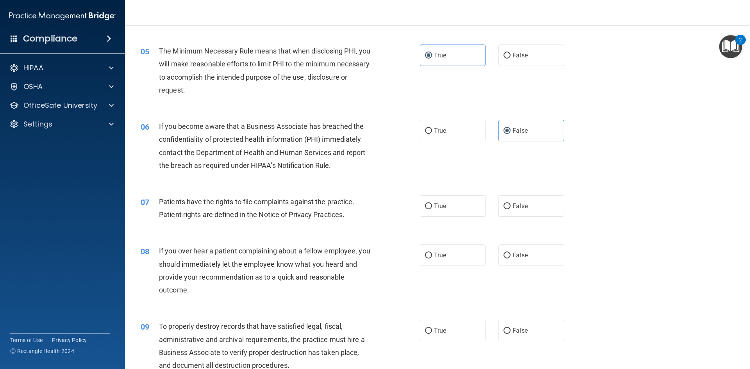
scroll to position [313, 0]
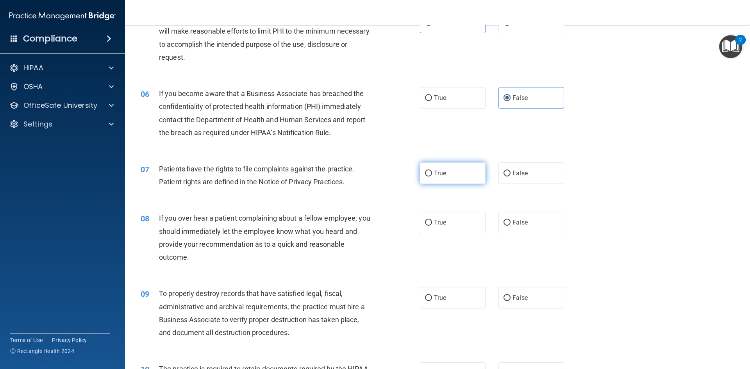
click at [420, 175] on label "True" at bounding box center [453, 173] width 66 height 21
click at [425, 175] on input "True" at bounding box center [428, 174] width 7 height 6
radio input "true"
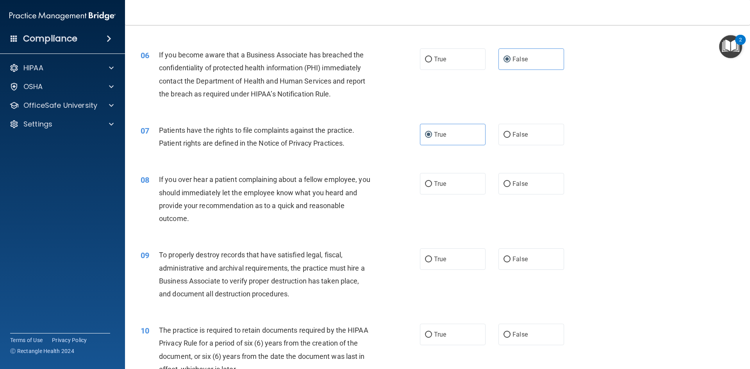
scroll to position [352, 0]
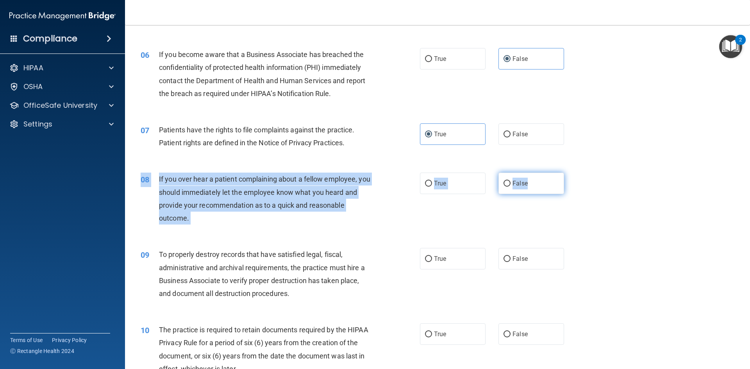
click at [523, 194] on div "08 If you over hear a patient complaining about a fellow employee, you should i…" at bounding box center [438, 200] width 606 height 75
click at [518, 188] on label "False" at bounding box center [532, 183] width 66 height 21
click at [511, 187] on input "False" at bounding box center [507, 184] width 7 height 6
radio input "true"
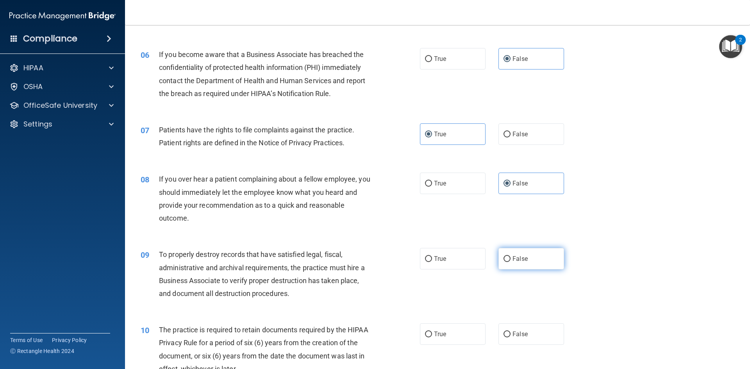
click at [501, 263] on label "False" at bounding box center [532, 258] width 66 height 21
click at [504, 262] on input "False" at bounding box center [507, 259] width 7 height 6
radio input "true"
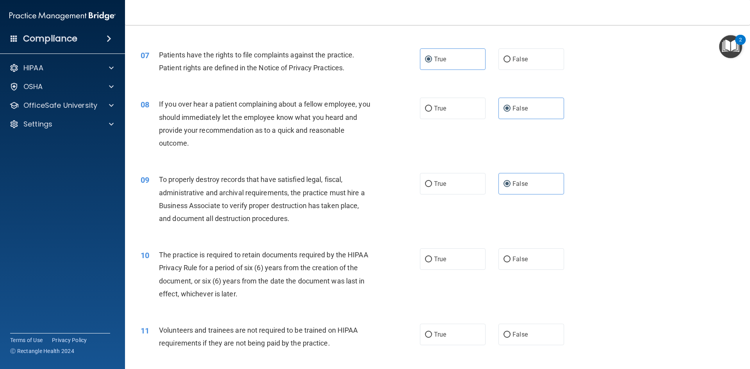
scroll to position [430, 0]
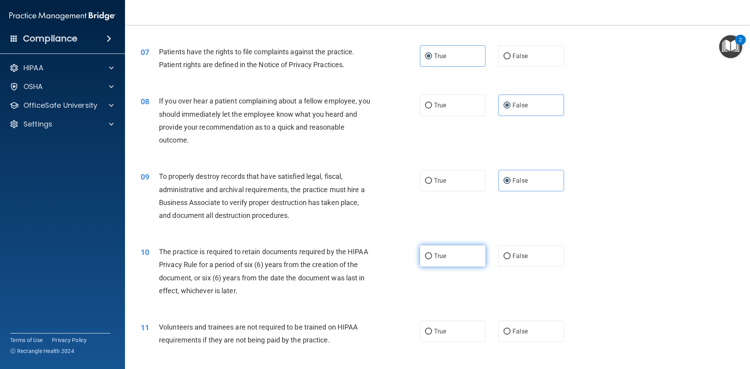
click at [457, 250] on label "True" at bounding box center [453, 255] width 66 height 21
click at [432, 254] on input "True" at bounding box center [428, 257] width 7 height 6
radio input "true"
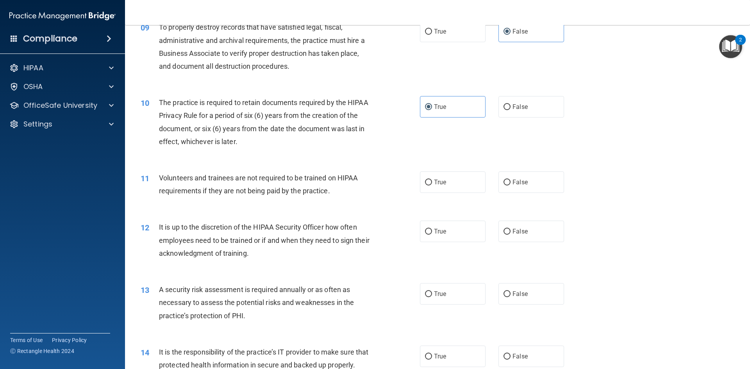
scroll to position [586, 0]
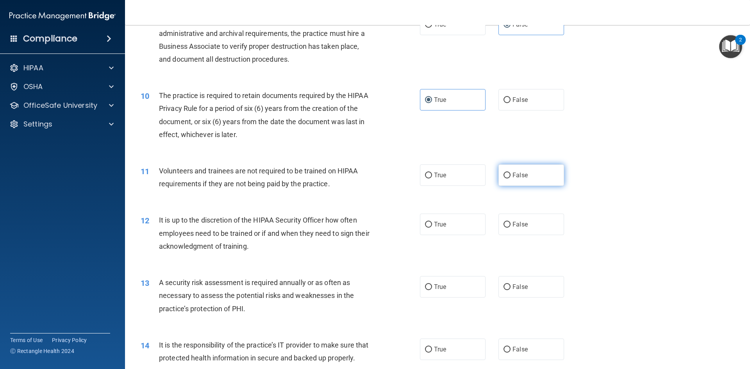
click at [516, 181] on label "False" at bounding box center [532, 175] width 66 height 21
click at [511, 179] on input "False" at bounding box center [507, 176] width 7 height 6
radio input "true"
click at [530, 233] on label "False" at bounding box center [532, 224] width 66 height 21
click at [511, 228] on input "False" at bounding box center [507, 225] width 7 height 6
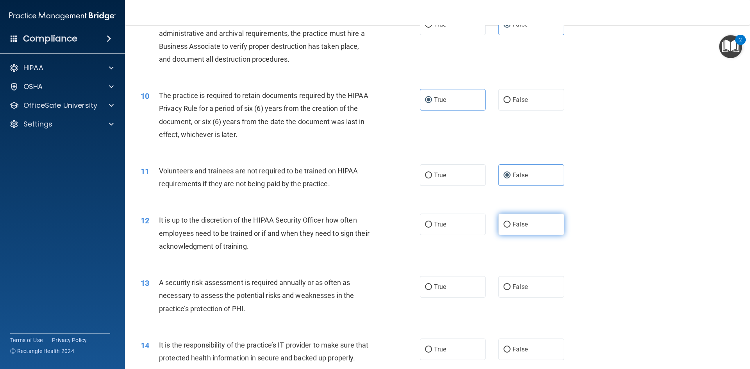
radio input "true"
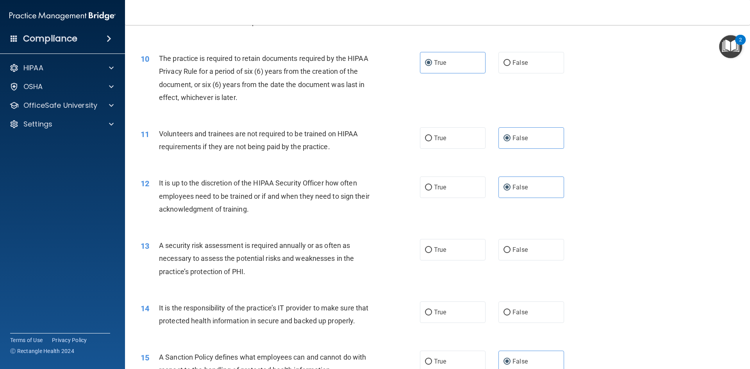
scroll to position [664, 0]
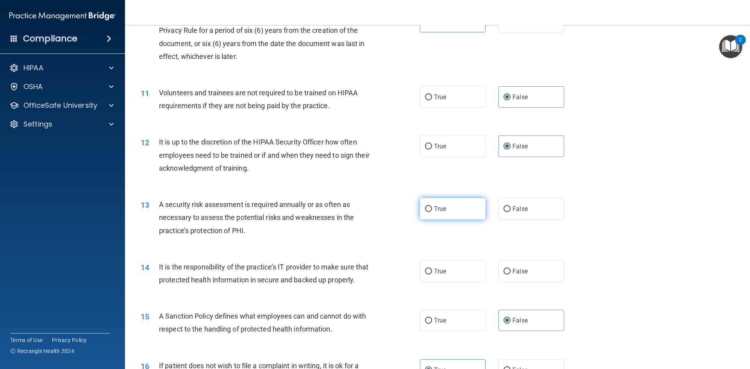
click at [420, 208] on label "True" at bounding box center [453, 208] width 66 height 21
click at [425, 208] on input "True" at bounding box center [428, 209] width 7 height 6
radio input "true"
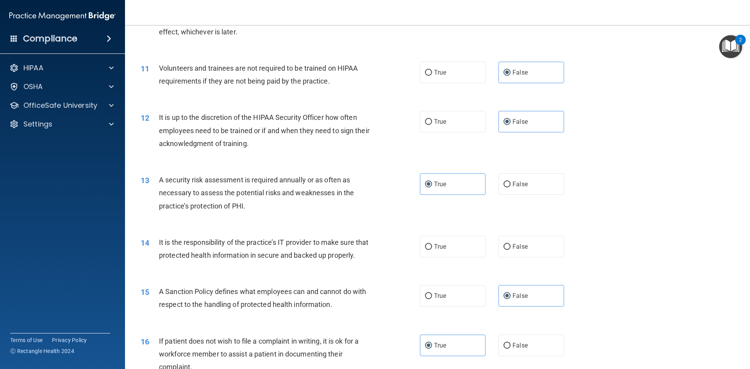
scroll to position [742, 0]
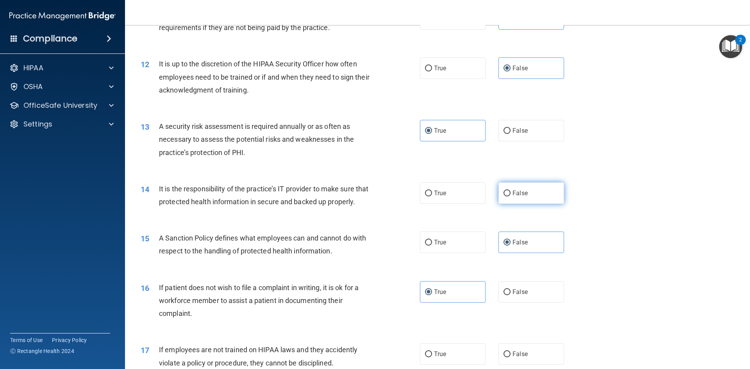
click at [514, 190] on span "False" at bounding box center [520, 193] width 15 height 7
click at [511, 191] on input "False" at bounding box center [507, 194] width 7 height 6
radio input "true"
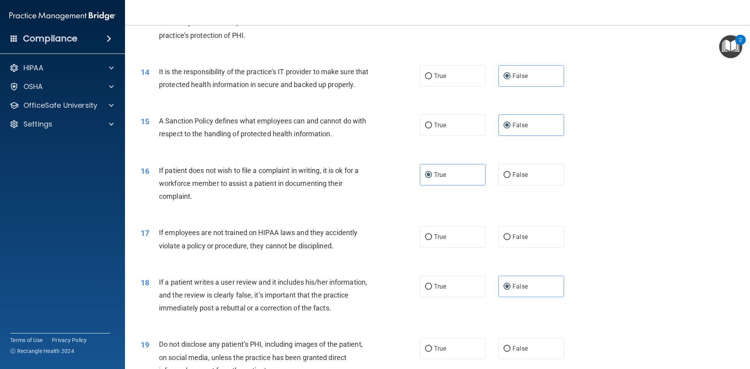
scroll to position [899, 0]
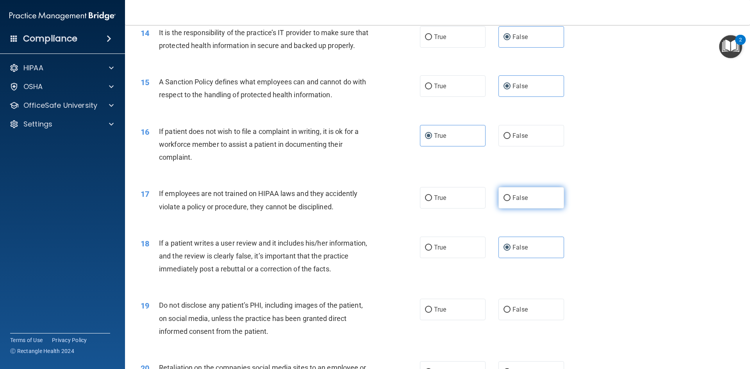
click at [505, 201] on input "False" at bounding box center [507, 198] width 7 height 6
radio input "true"
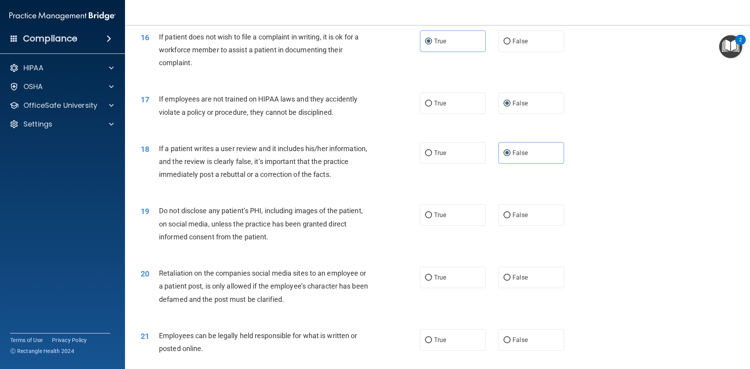
scroll to position [1016, 0]
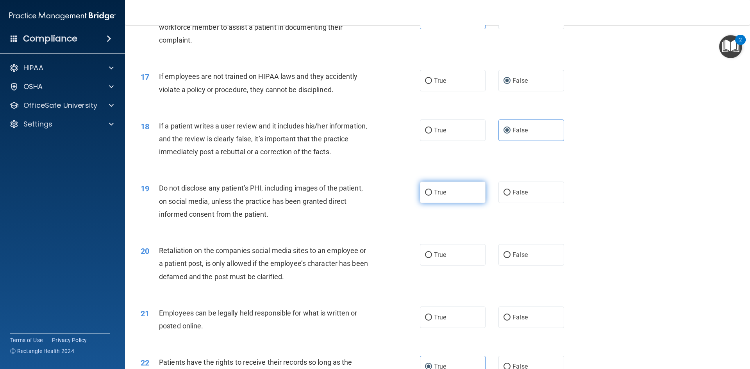
click at [420, 203] on label "True" at bounding box center [453, 192] width 66 height 21
click at [425, 196] on input "True" at bounding box center [428, 193] width 7 height 6
radio input "true"
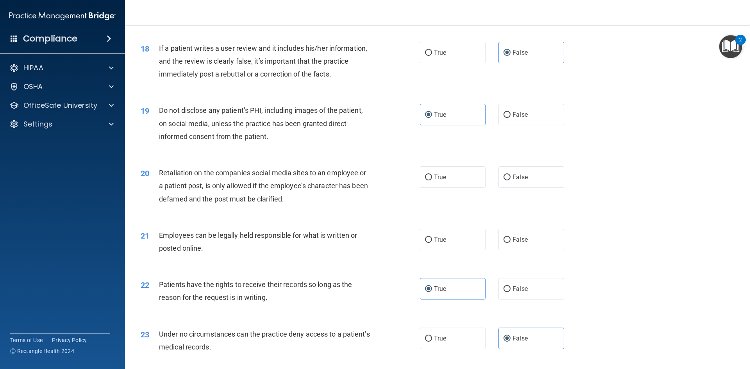
scroll to position [1094, 0]
click at [514, 181] on span "False" at bounding box center [520, 176] width 15 height 7
click at [511, 180] on input "False" at bounding box center [507, 177] width 7 height 6
radio input "true"
click at [455, 250] on label "True" at bounding box center [453, 239] width 66 height 21
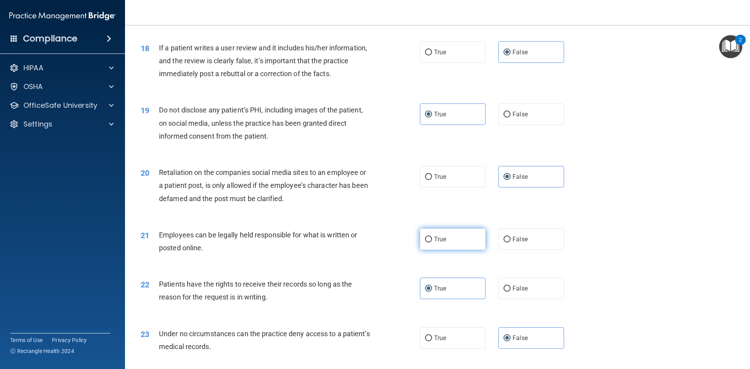
click at [432, 243] on input "True" at bounding box center [428, 240] width 7 height 6
radio input "true"
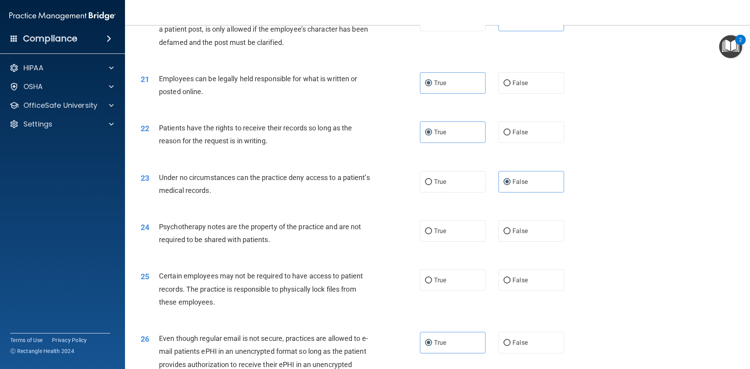
scroll to position [1290, 0]
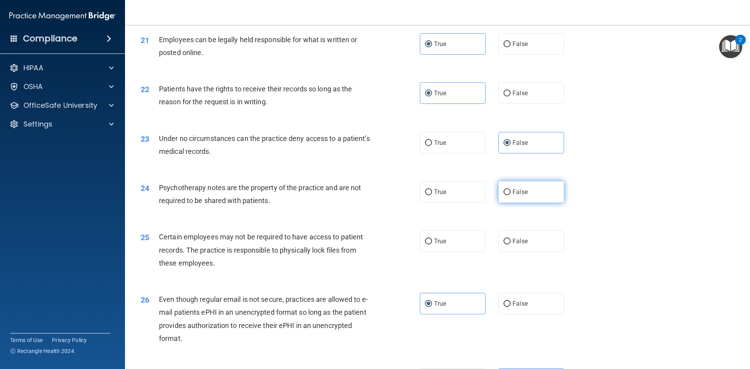
click at [504, 195] on input "False" at bounding box center [507, 193] width 7 height 6
radio input "true"
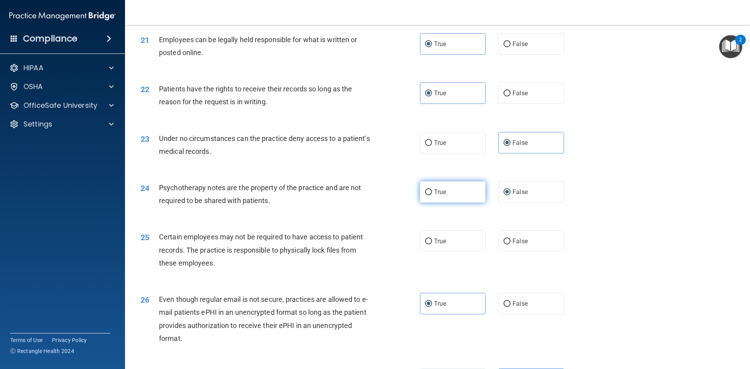
click at [434, 196] on span "True" at bounding box center [440, 191] width 12 height 7
click at [432, 195] on input "True" at bounding box center [428, 193] width 7 height 6
radio input "true"
radio input "false"
click at [450, 252] on label "True" at bounding box center [453, 241] width 66 height 21
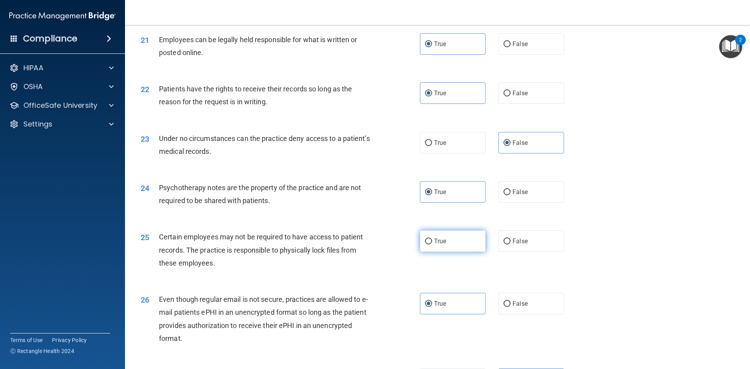
click at [432, 245] on input "True" at bounding box center [428, 242] width 7 height 6
radio input "true"
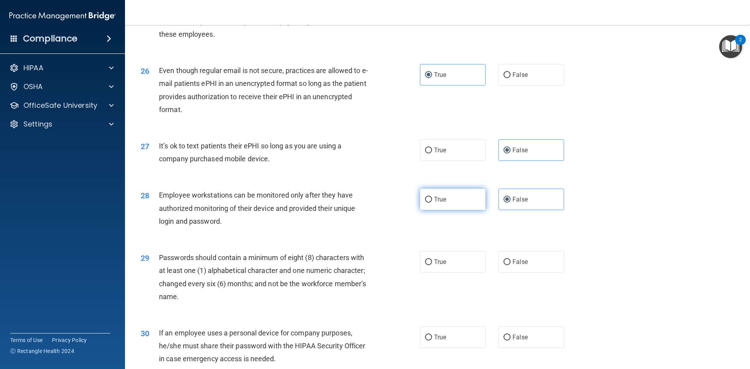
scroll to position [1592, 0]
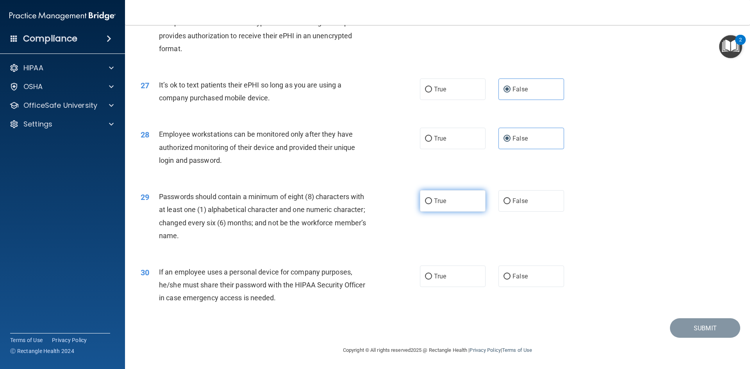
click at [420, 195] on label "True" at bounding box center [453, 200] width 66 height 21
click at [425, 199] on input "True" at bounding box center [428, 202] width 7 height 6
radio input "true"
click at [528, 275] on label "False" at bounding box center [532, 276] width 66 height 21
click at [511, 275] on input "False" at bounding box center [507, 277] width 7 height 6
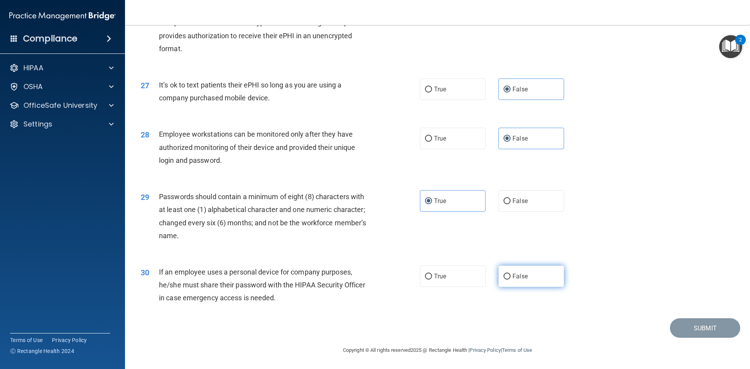
radio input "true"
click at [691, 318] on div "30 If an employee uses a personal device for company purposes, he/she must shar…" at bounding box center [438, 287] width 606 height 63
click at [689, 324] on button "Submit" at bounding box center [705, 328] width 70 height 20
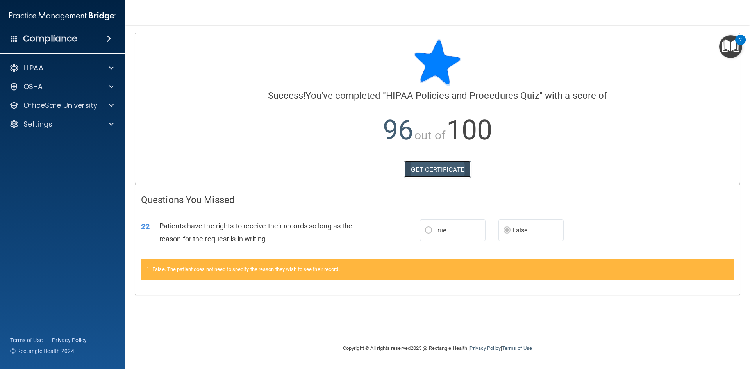
click at [425, 165] on link "GET CERTIFICATE" at bounding box center [437, 169] width 67 height 17
click at [55, 104] on p "OfficeSafe University" at bounding box center [60, 105] width 74 height 9
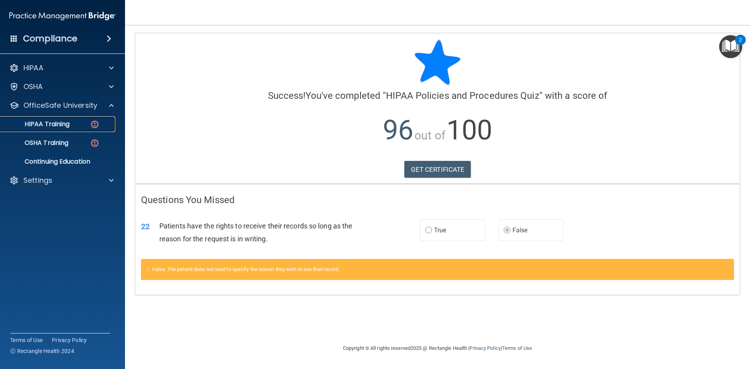
click at [76, 130] on link "HIPAA Training" at bounding box center [53, 124] width 123 height 16
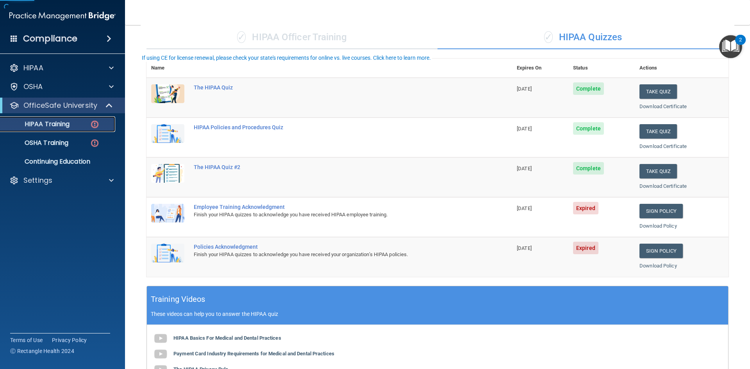
scroll to position [78, 0]
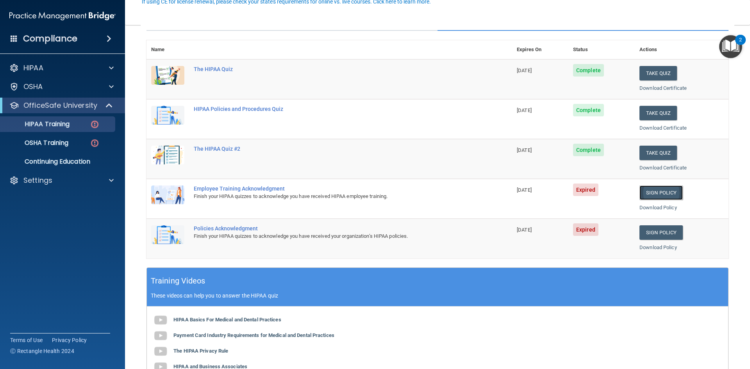
click at [646, 191] on link "Sign Policy" at bounding box center [661, 193] width 43 height 14
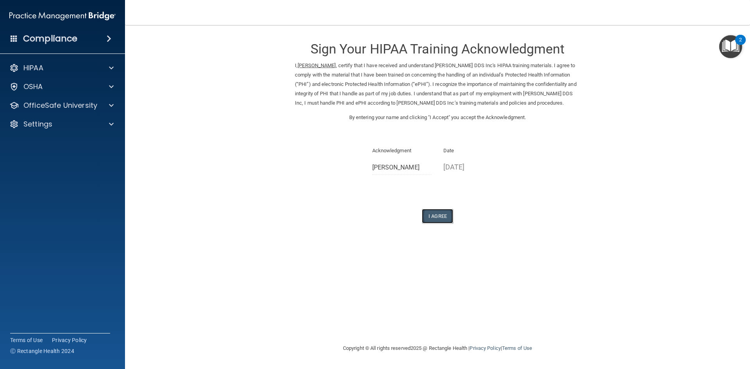
click at [436, 214] on button "I Agree" at bounding box center [437, 216] width 31 height 14
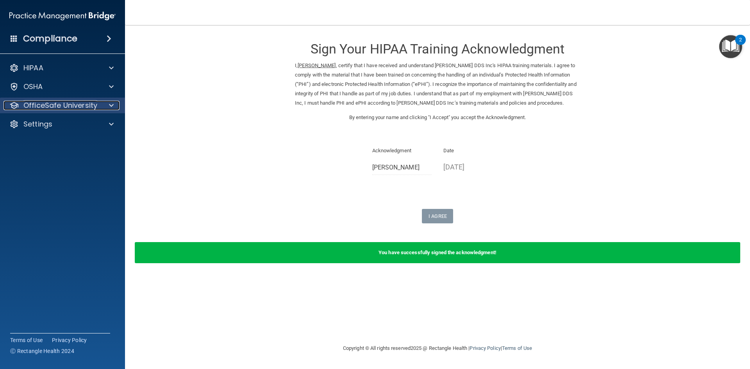
click at [88, 107] on p "OfficeSafe University" at bounding box center [60, 105] width 74 height 9
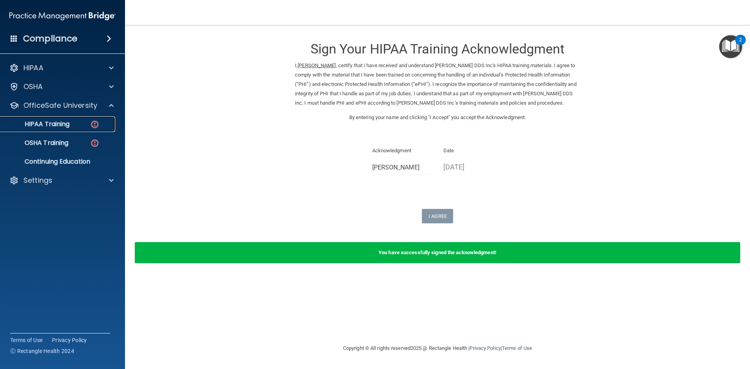
click at [98, 120] on img at bounding box center [95, 125] width 10 height 10
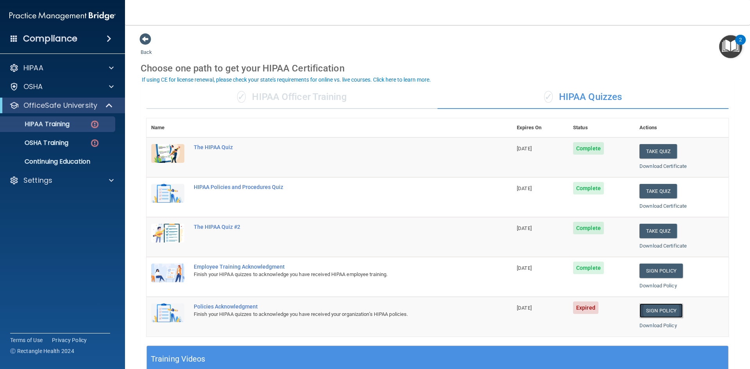
click at [653, 309] on link "Sign Policy" at bounding box center [661, 311] width 43 height 14
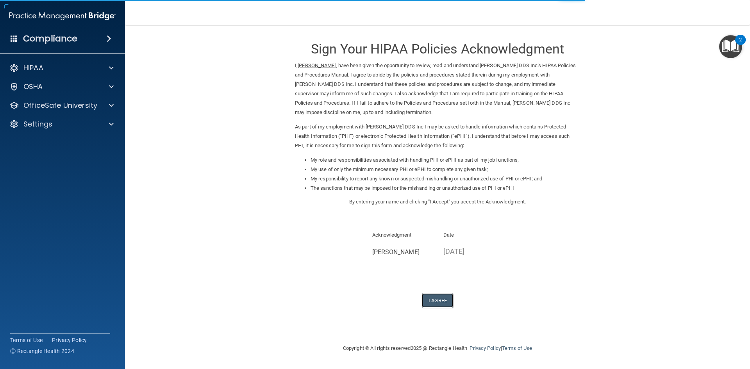
drag, startPoint x: 443, startPoint y: 299, endPoint x: 327, endPoint y: 277, distance: 117.7
click at [327, 277] on div "Sign Your HIPAA Policies Acknowledgment I, Ation Gilliam , have been given the …" at bounding box center [437, 170] width 285 height 275
click at [440, 297] on button "I Agree" at bounding box center [437, 300] width 31 height 14
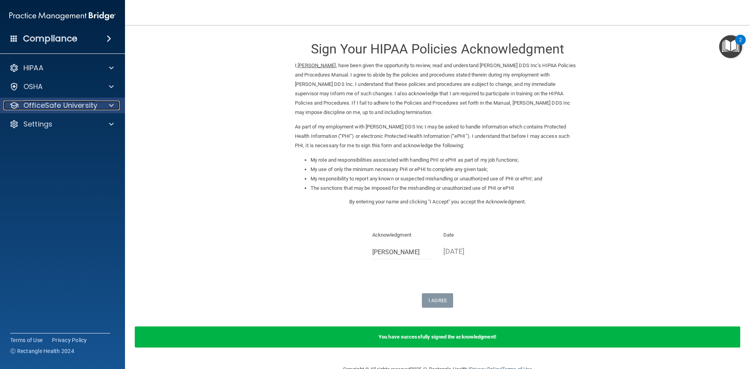
click at [112, 106] on span at bounding box center [111, 105] width 5 height 9
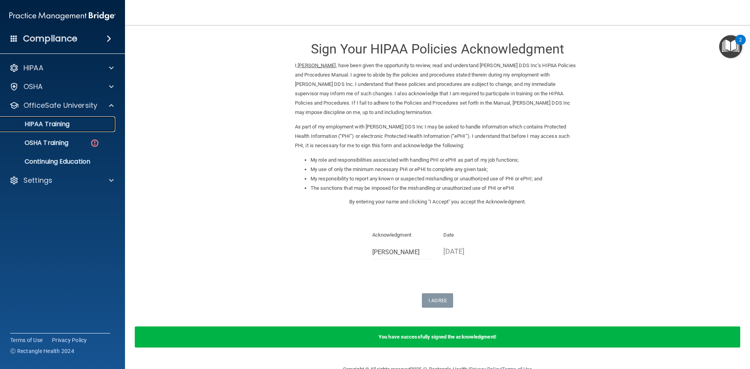
click at [89, 124] on div "HIPAA Training" at bounding box center [58, 124] width 107 height 8
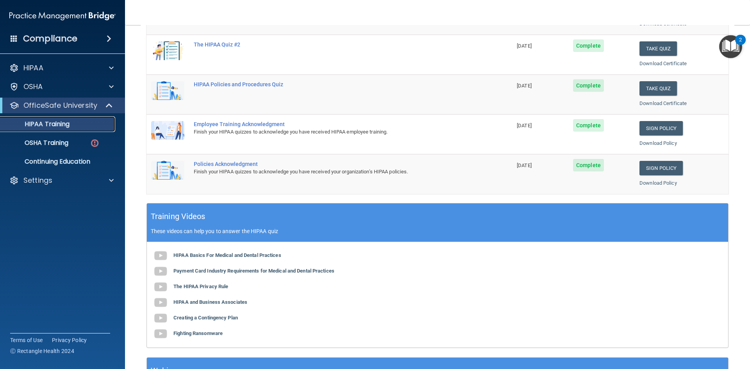
scroll to position [141, 0]
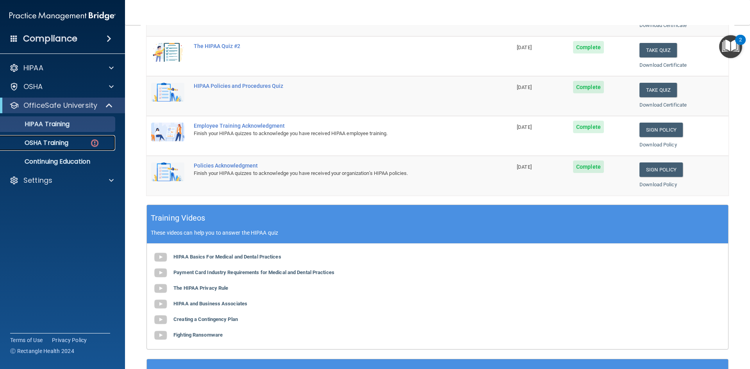
click at [54, 144] on p "OSHA Training" at bounding box center [36, 143] width 63 height 8
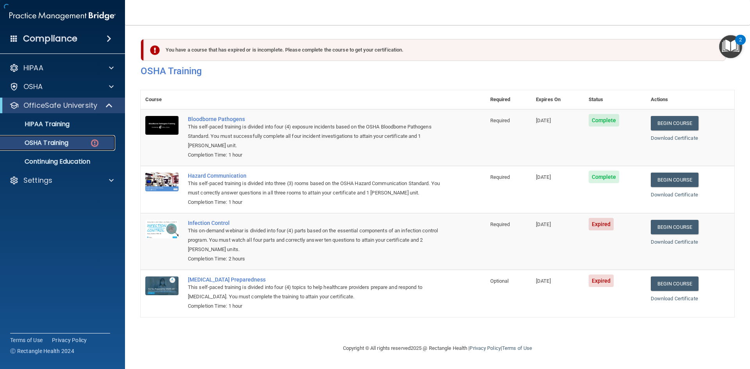
click at [96, 144] on img at bounding box center [95, 143] width 10 height 10
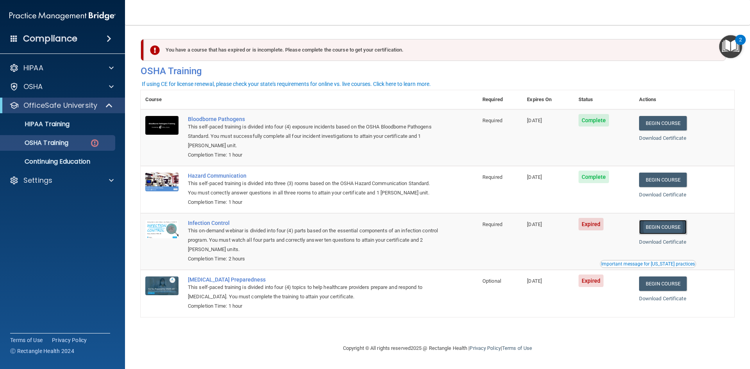
click at [659, 229] on link "Begin Course" at bounding box center [663, 227] width 48 height 14
